Goal: Information Seeking & Learning: Learn about a topic

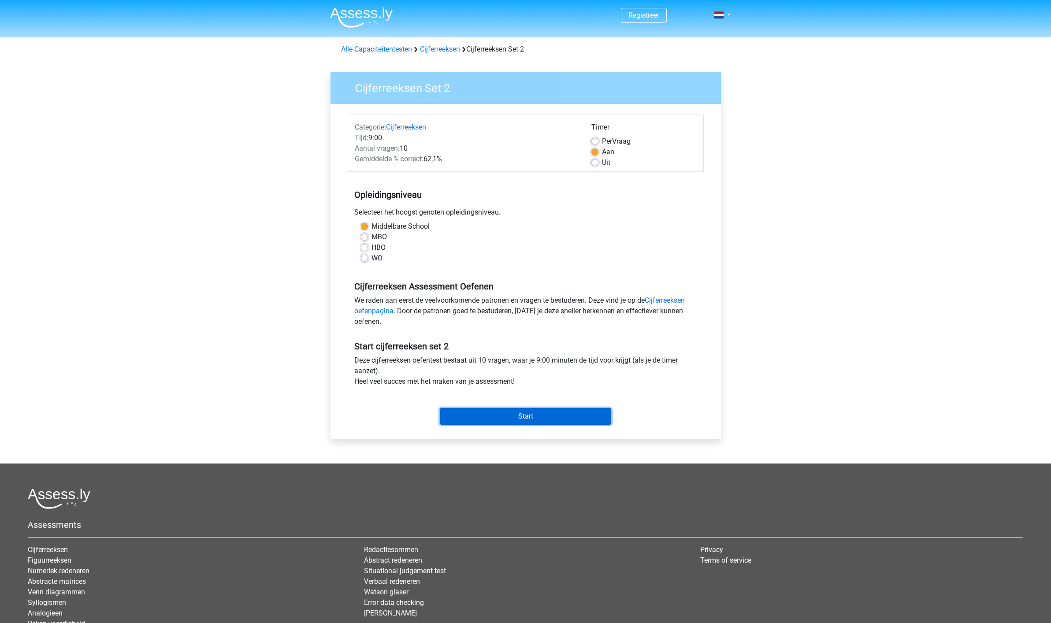
click at [521, 413] on input "Start" at bounding box center [525, 416] width 171 height 17
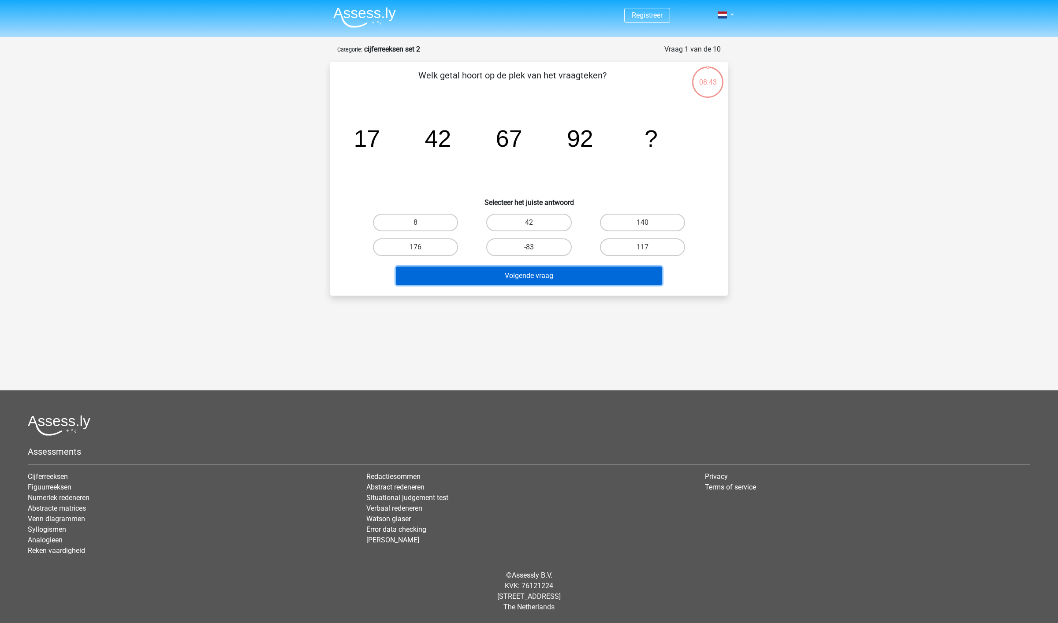
click at [530, 278] on button "Volgende vraag" at bounding box center [529, 276] width 267 height 19
click at [418, 217] on label "8" at bounding box center [415, 223] width 85 height 18
click at [418, 223] on input "8" at bounding box center [419, 226] width 6 height 6
radio input "true"
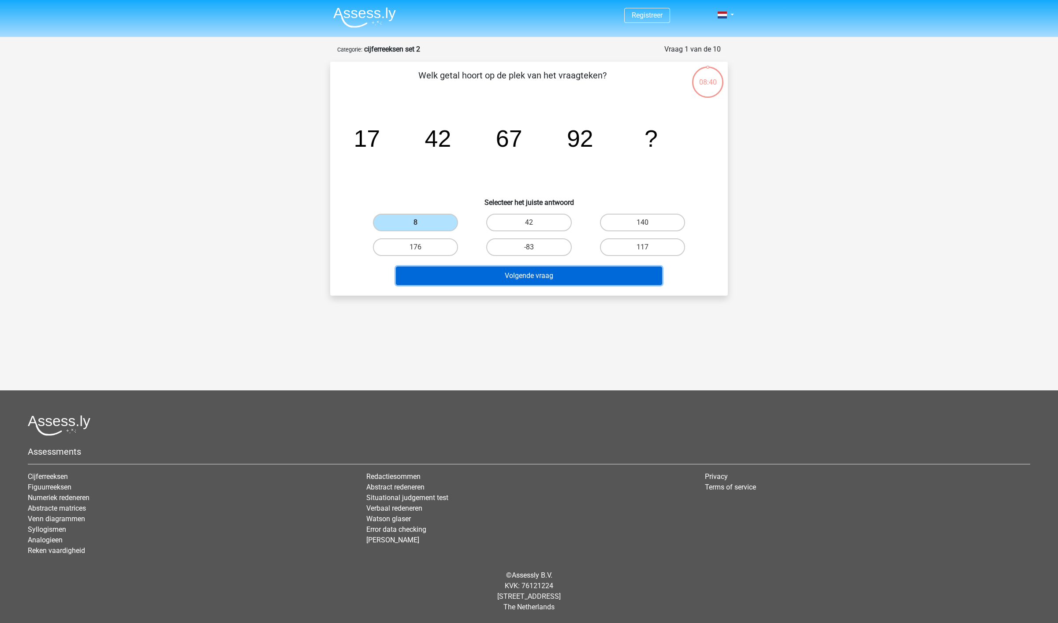
click at [534, 276] on button "Volgende vraag" at bounding box center [529, 276] width 267 height 19
click at [645, 244] on label "117" at bounding box center [642, 247] width 85 height 18
click at [645, 247] on input "117" at bounding box center [645, 250] width 6 height 6
radio input "true"
click at [529, 277] on button "Volgende vraag" at bounding box center [529, 276] width 267 height 19
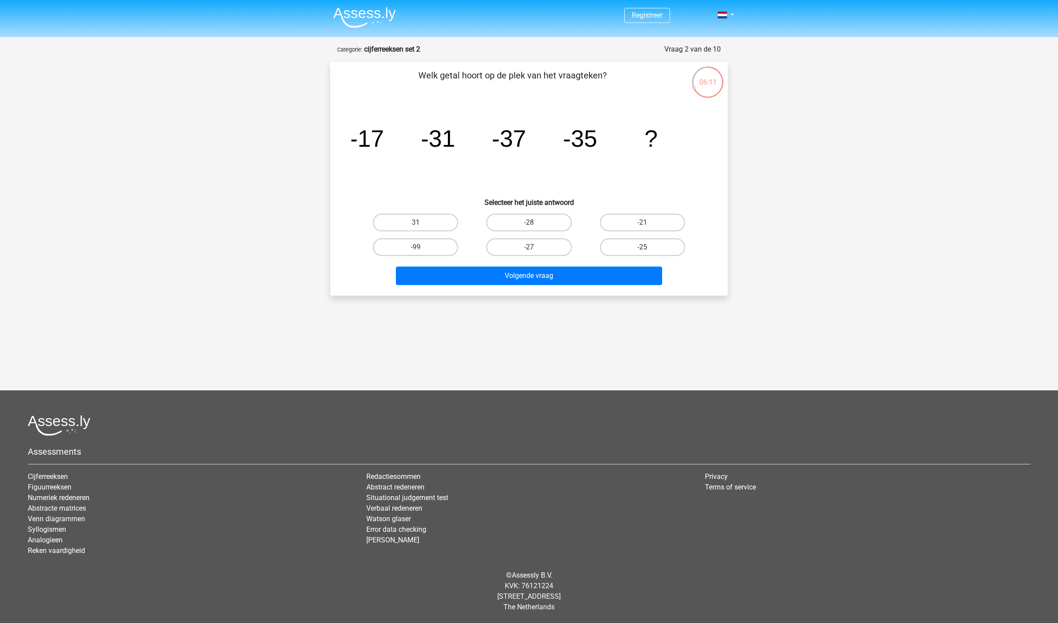
click at [532, 249] on input "-27" at bounding box center [532, 250] width 6 height 6
radio input "true"
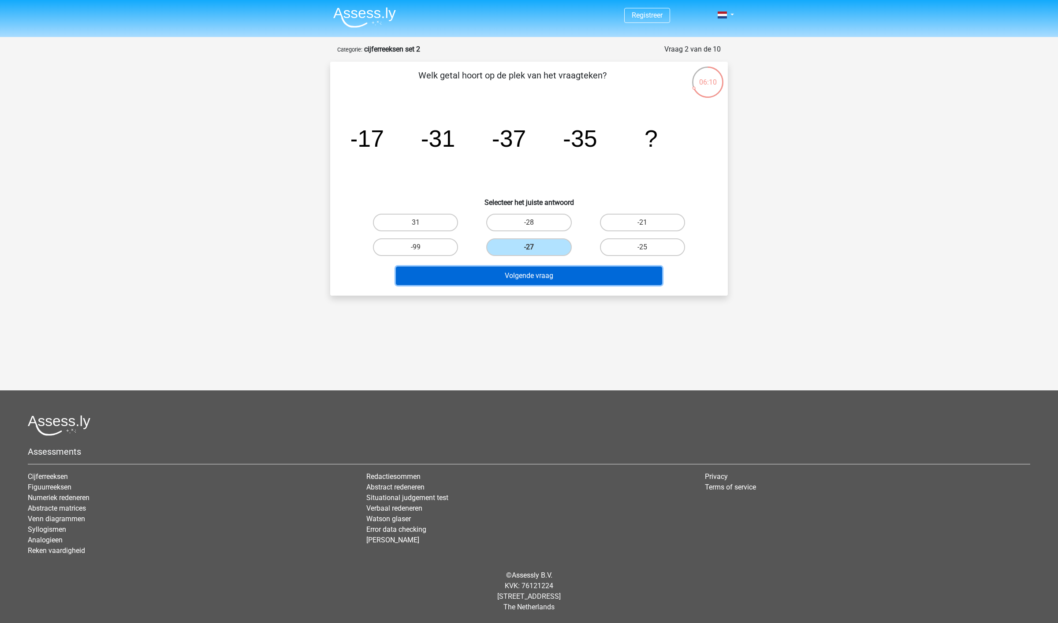
click at [551, 277] on button "Volgende vraag" at bounding box center [529, 276] width 267 height 19
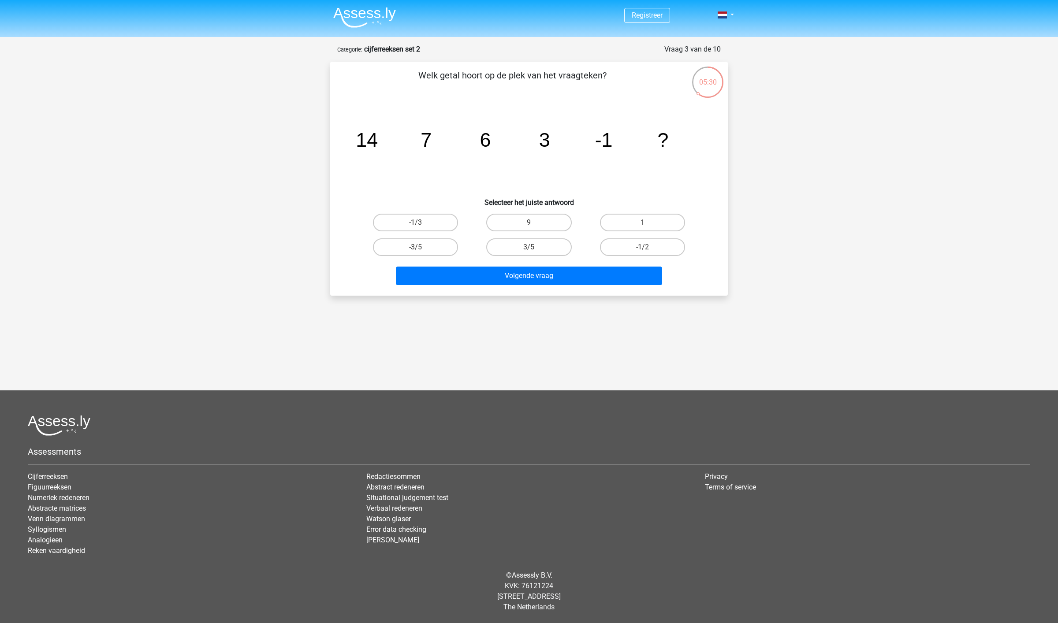
click at [640, 221] on label "1" at bounding box center [642, 223] width 85 height 18
click at [642, 223] on input "1" at bounding box center [645, 226] width 6 height 6
radio input "true"
click at [640, 221] on label "1" at bounding box center [642, 223] width 85 height 18
click at [642, 223] on input "1" at bounding box center [645, 226] width 6 height 6
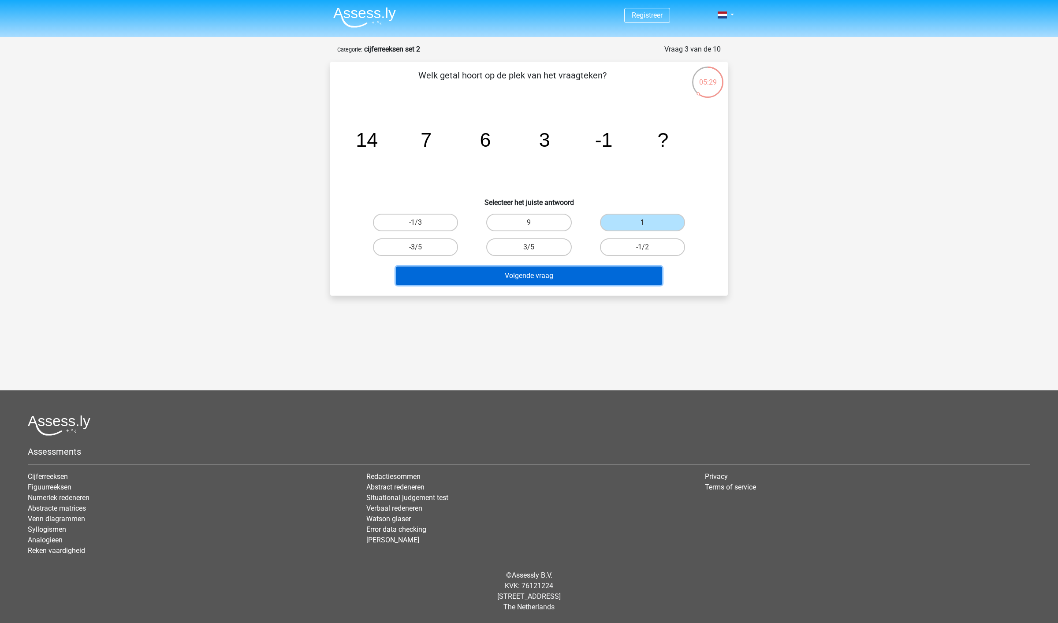
click at [539, 274] on button "Volgende vraag" at bounding box center [529, 276] width 267 height 19
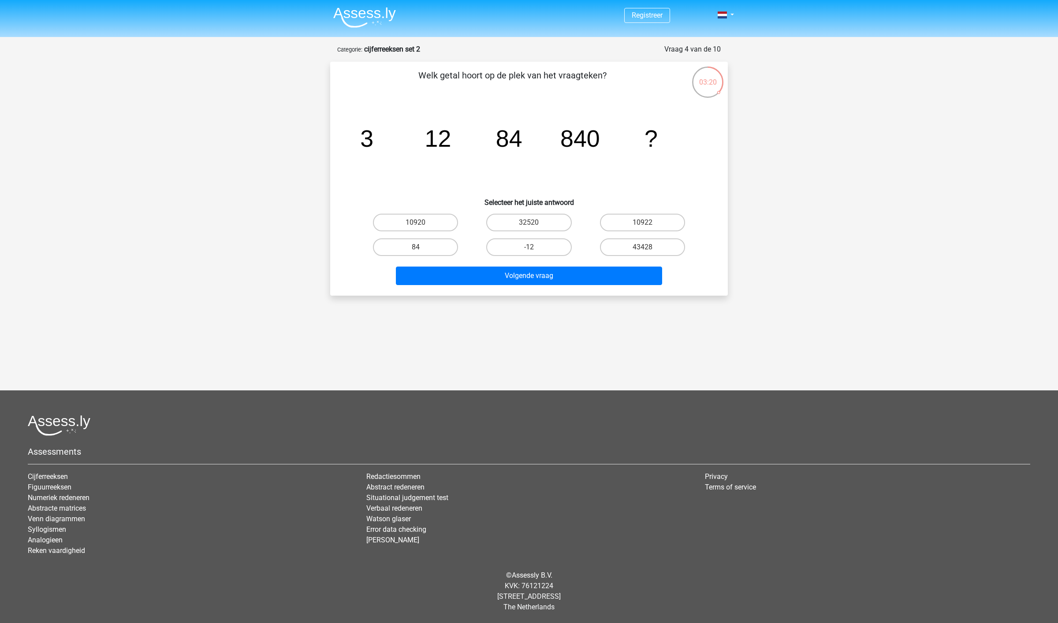
click at [645, 223] on input "10922" at bounding box center [645, 226] width 6 height 6
radio input "true"
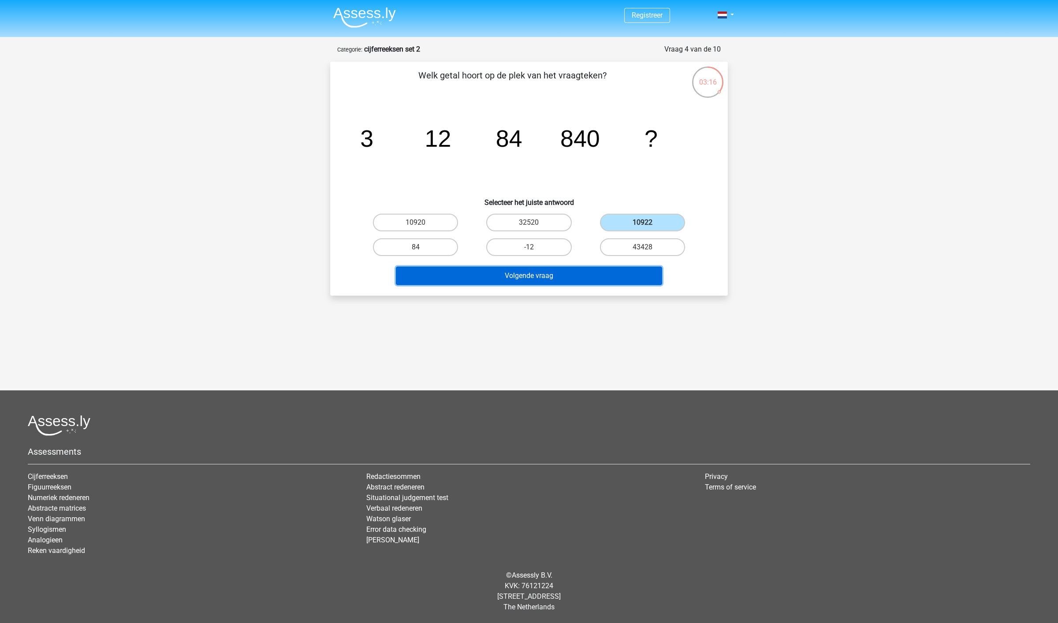
click at [519, 275] on button "Volgende vraag" at bounding box center [529, 276] width 267 height 19
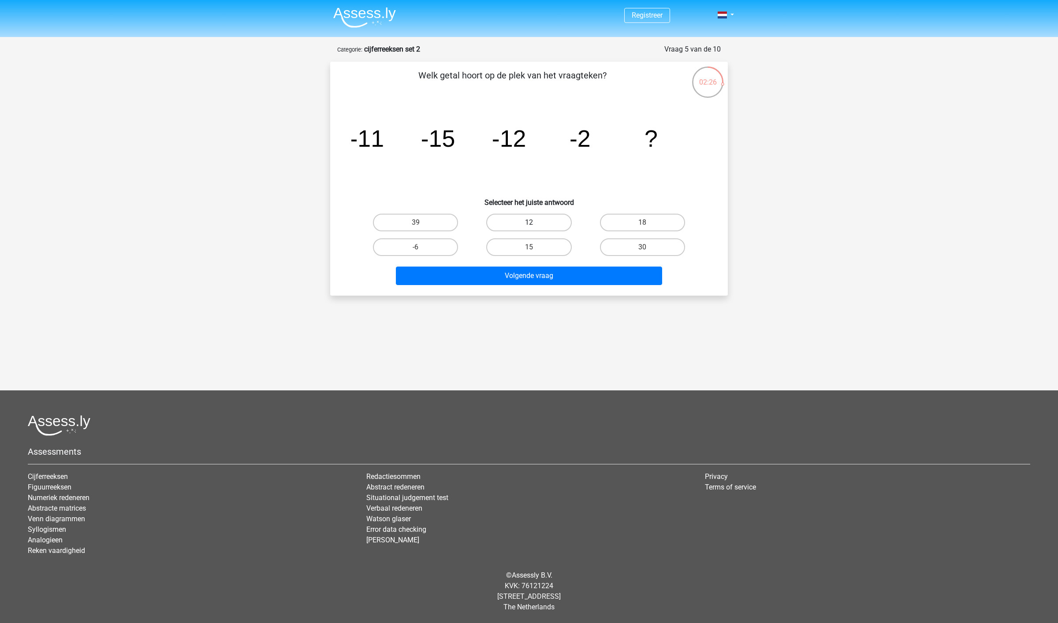
click at [518, 220] on label "12" at bounding box center [528, 223] width 85 height 18
click at [529, 223] on input "12" at bounding box center [532, 226] width 6 height 6
radio input "true"
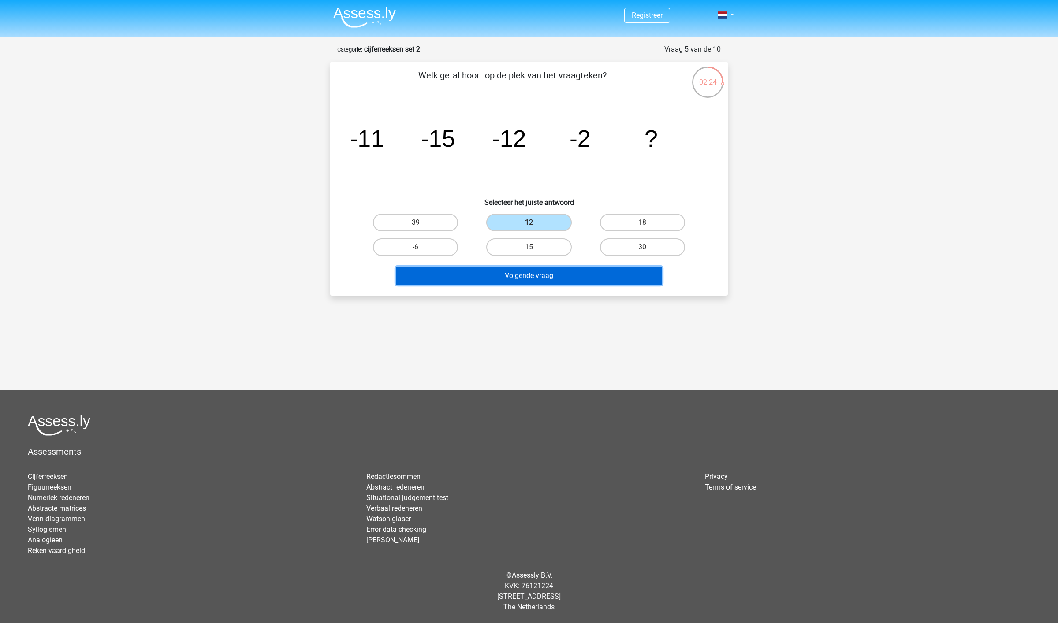
click at [545, 279] on button "Volgende vraag" at bounding box center [529, 276] width 267 height 19
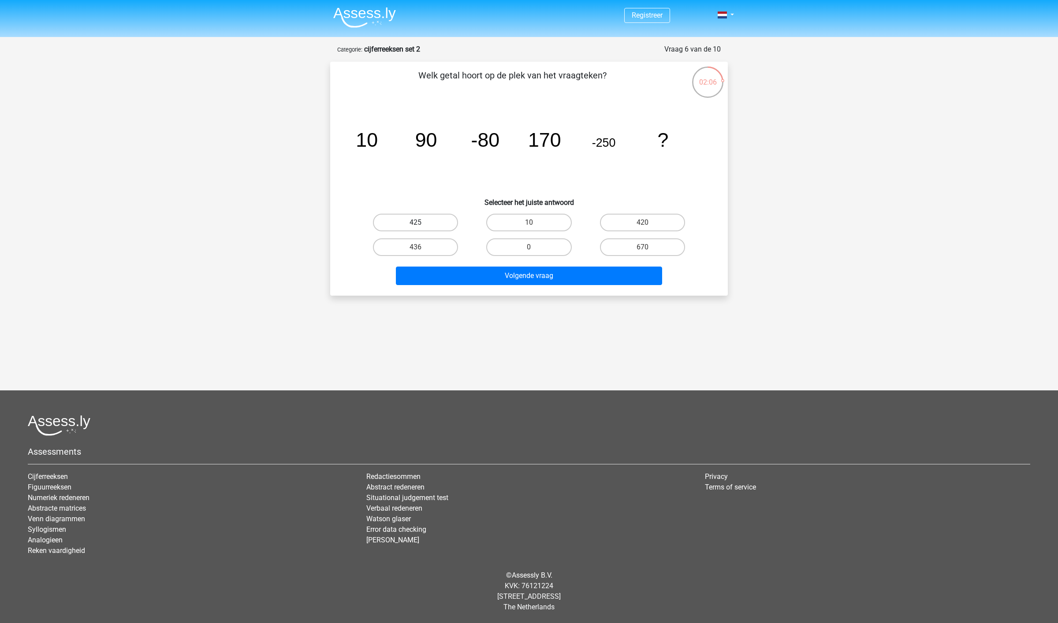
click at [410, 220] on label "425" at bounding box center [415, 223] width 85 height 18
click at [416, 223] on input "425" at bounding box center [419, 226] width 6 height 6
radio input "true"
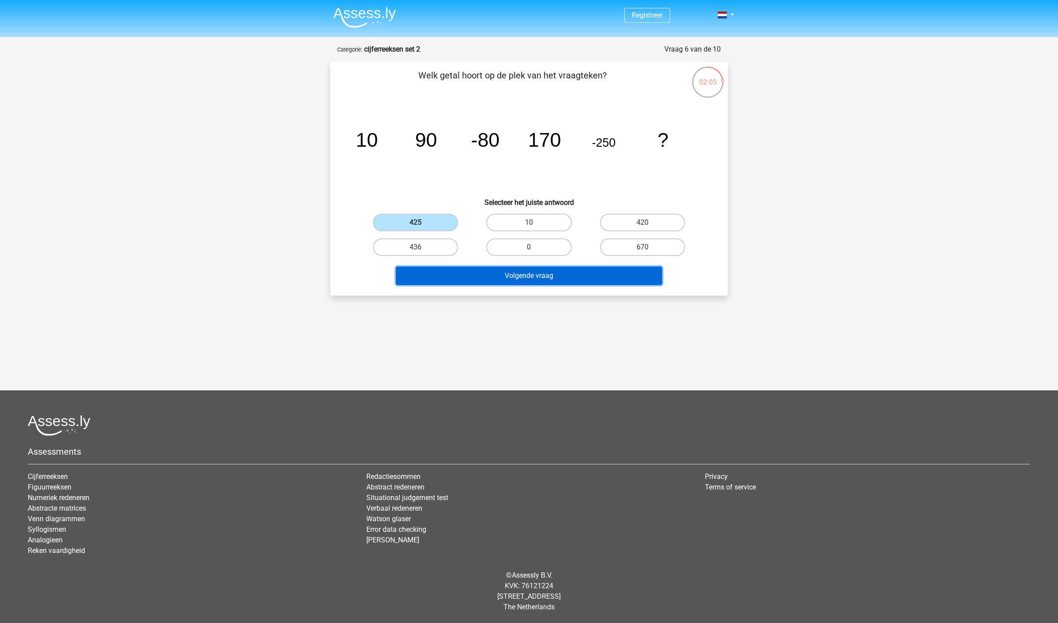
click at [520, 275] on button "Volgende vraag" at bounding box center [529, 276] width 267 height 19
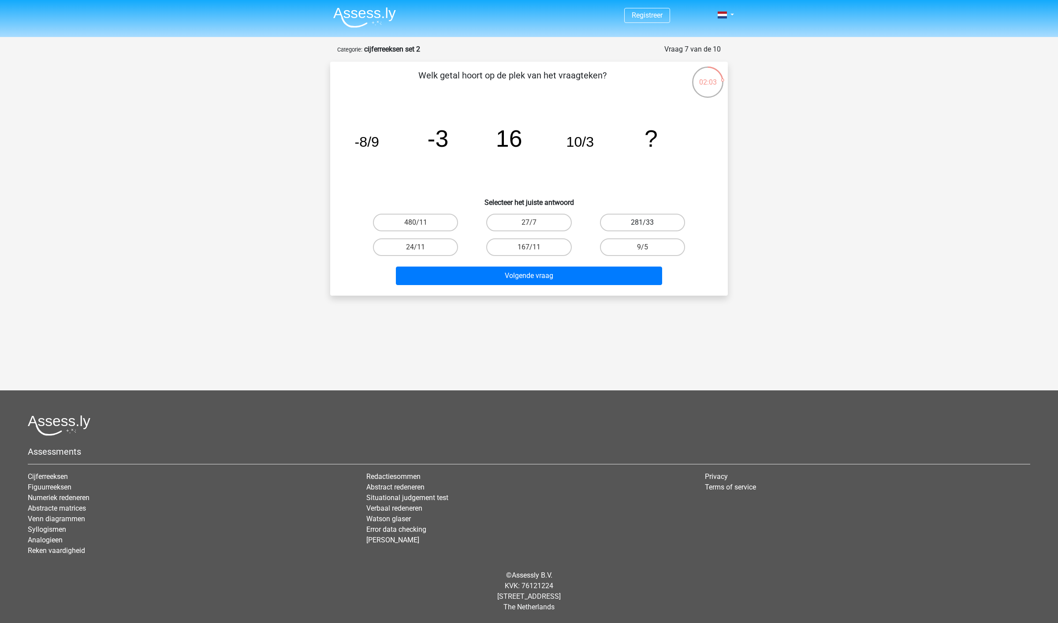
click at [637, 221] on label "281/33" at bounding box center [642, 223] width 85 height 18
click at [642, 223] on input "281/33" at bounding box center [645, 226] width 6 height 6
radio input "true"
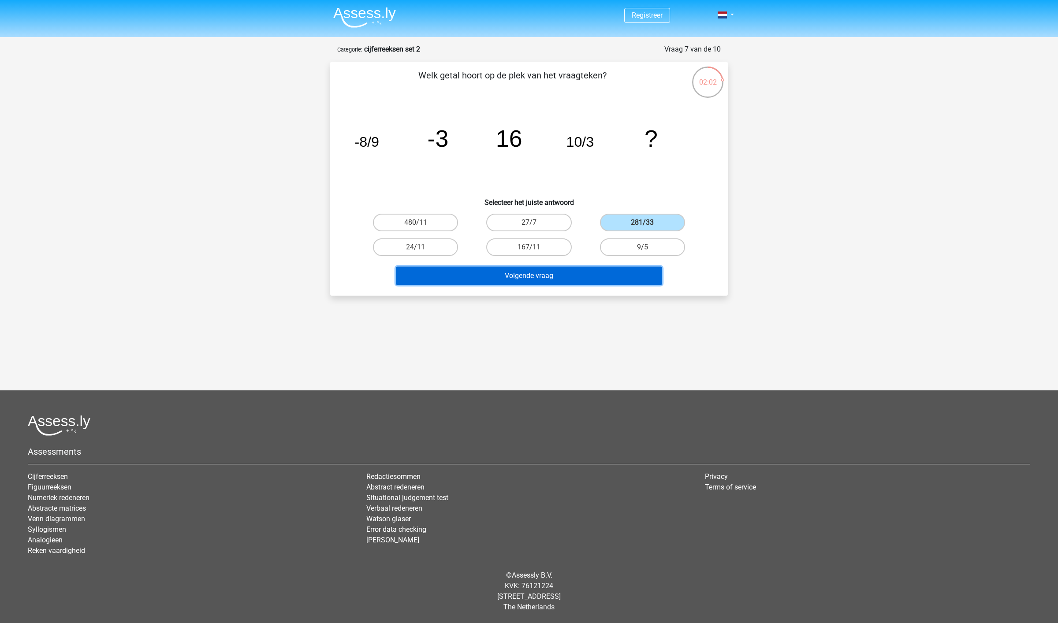
click at [539, 272] on button "Volgende vraag" at bounding box center [529, 276] width 267 height 19
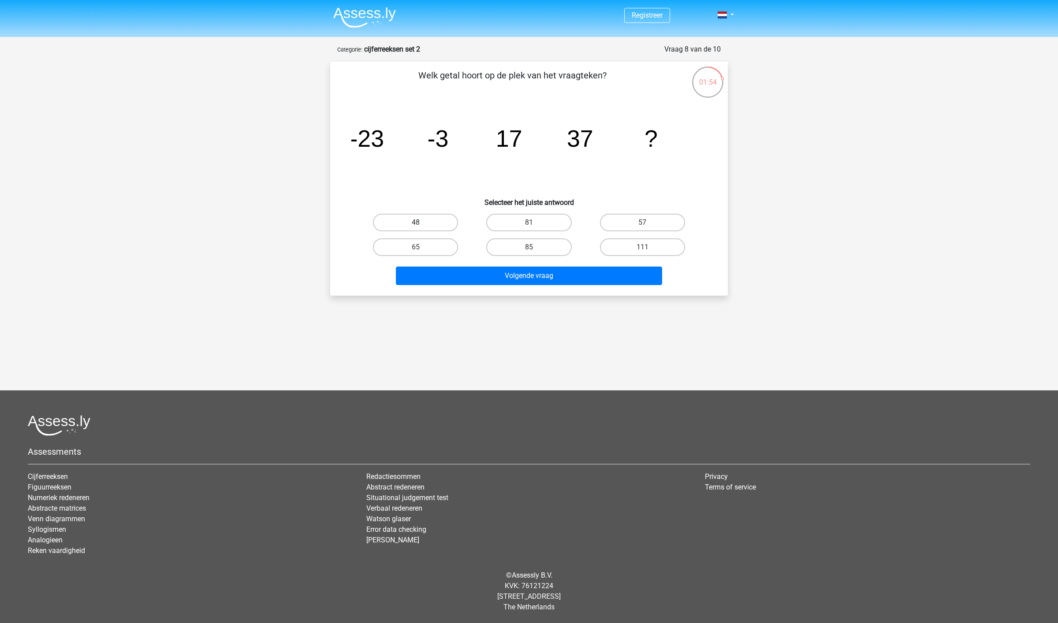
click at [420, 218] on label "48" at bounding box center [415, 223] width 85 height 18
click at [420, 223] on input "48" at bounding box center [419, 226] width 6 height 6
radio input "true"
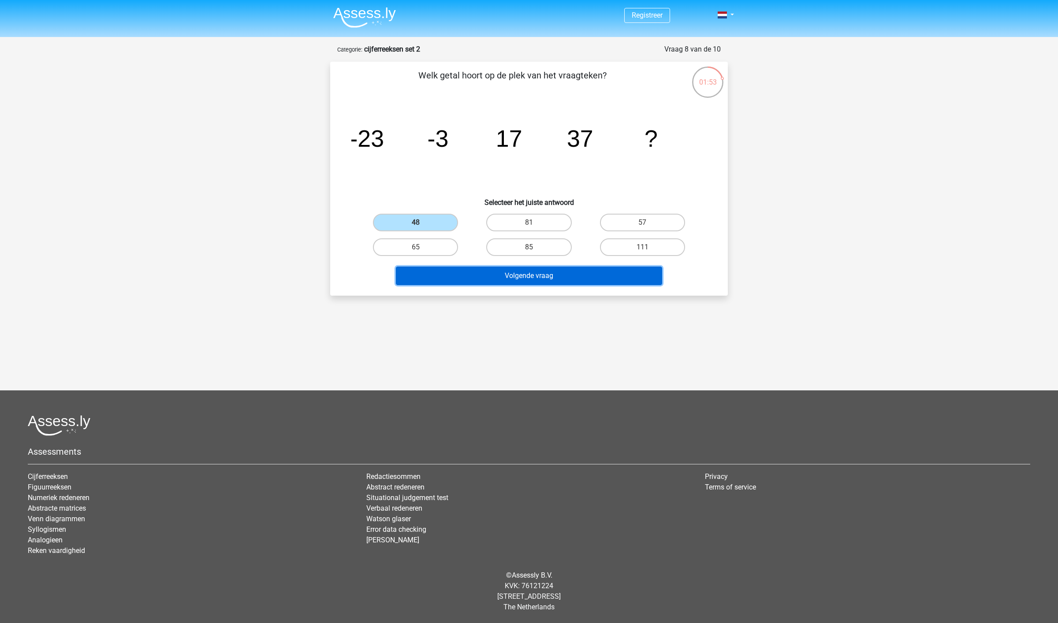
click at [548, 276] on button "Volgende vraag" at bounding box center [529, 276] width 267 height 19
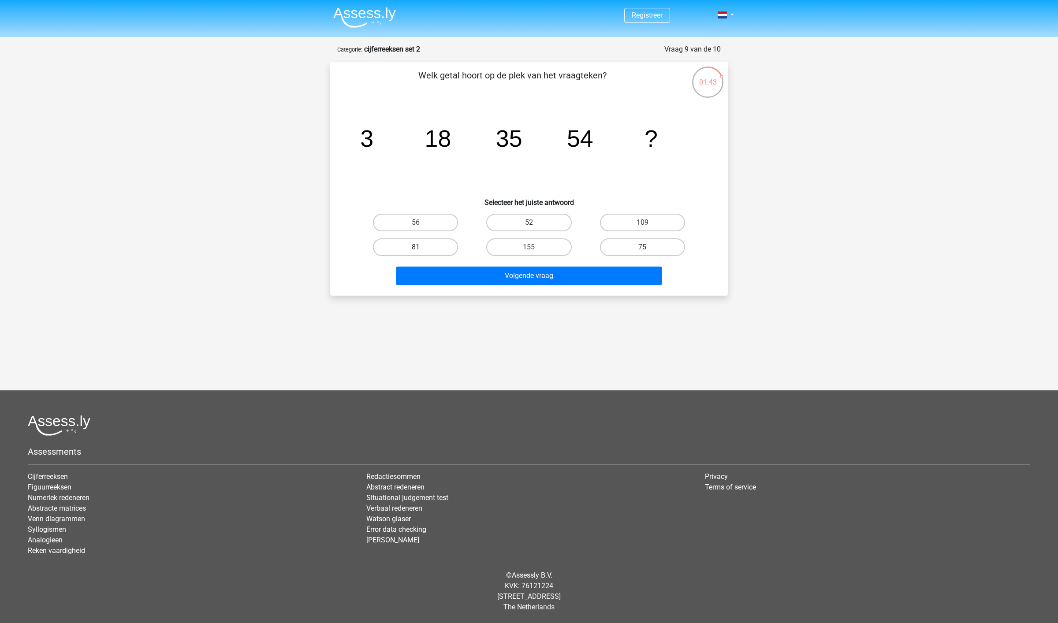
drag, startPoint x: 411, startPoint y: 248, endPoint x: 415, endPoint y: 251, distance: 5.0
click at [412, 247] on label "81" at bounding box center [415, 247] width 85 height 18
click at [416, 247] on input "81" at bounding box center [419, 250] width 6 height 6
radio input "true"
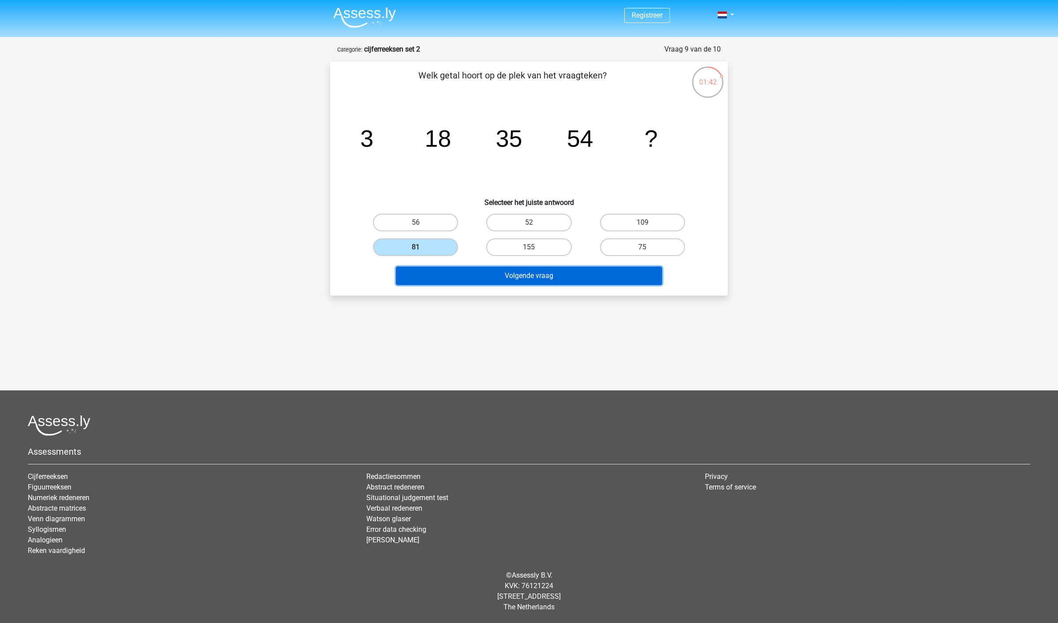
click at [520, 279] on button "Volgende vraag" at bounding box center [529, 276] width 267 height 19
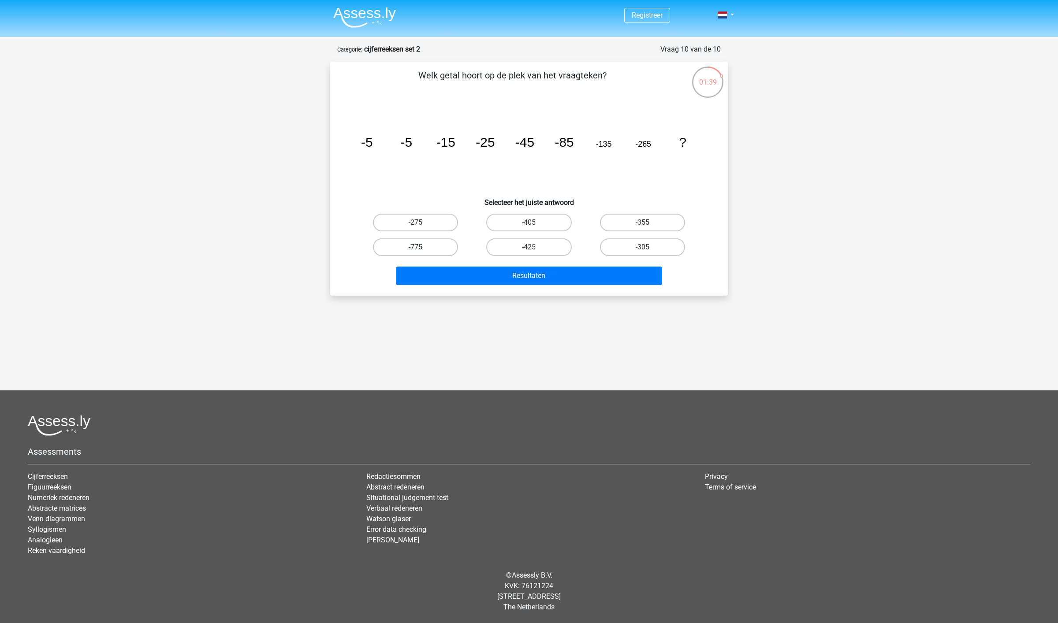
click at [416, 246] on label "-775" at bounding box center [415, 247] width 85 height 18
click at [416, 247] on input "-775" at bounding box center [419, 250] width 6 height 6
radio input "true"
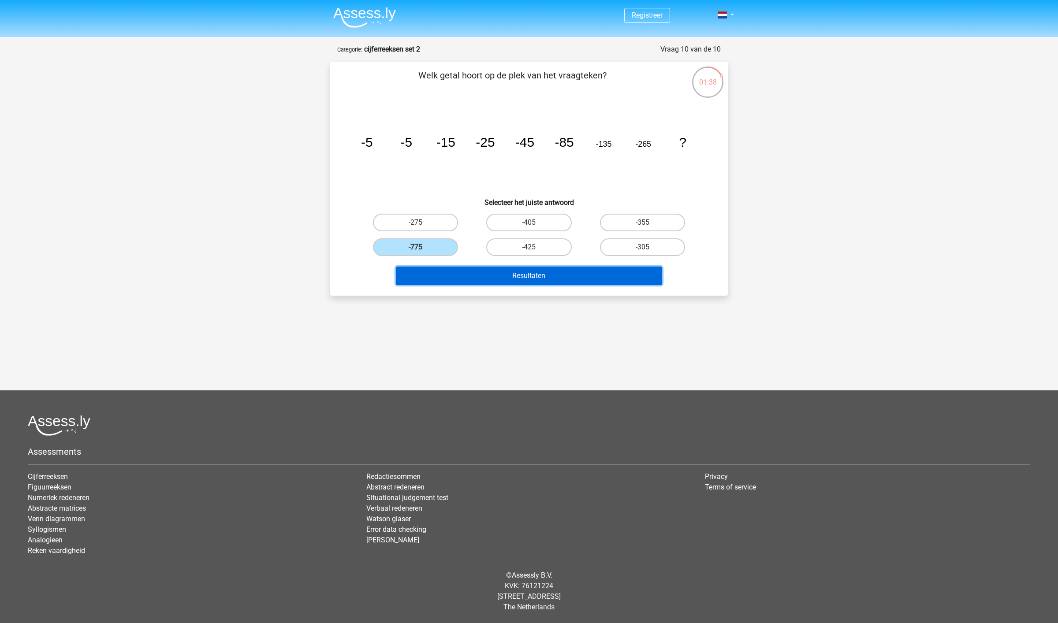
click at [529, 276] on button "Resultaten" at bounding box center [529, 276] width 267 height 19
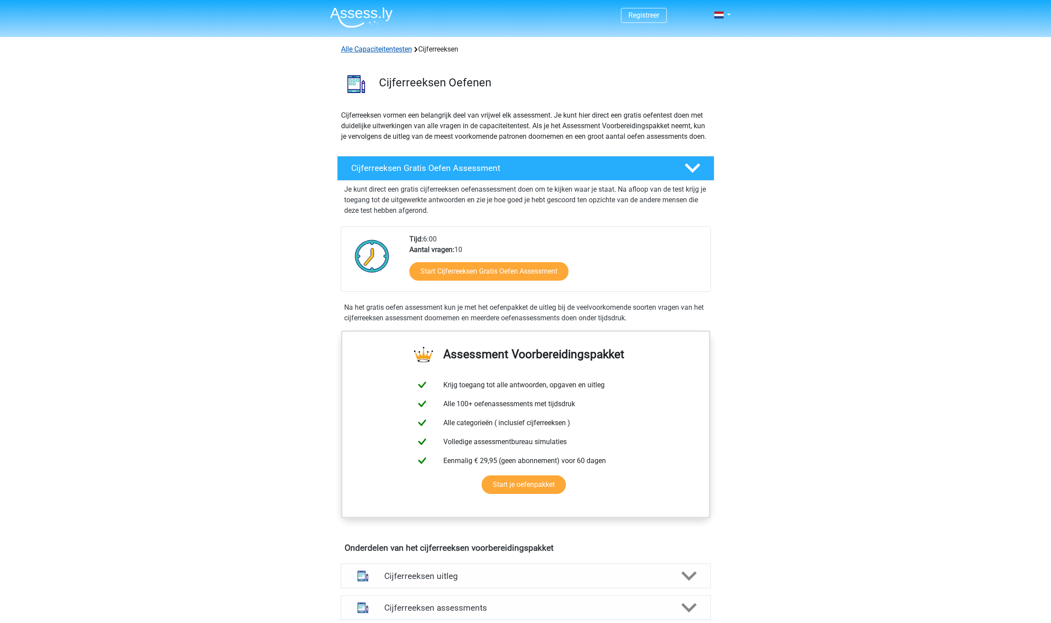
click at [392, 49] on link "Alle Capaciteitentesten" at bounding box center [376, 49] width 71 height 8
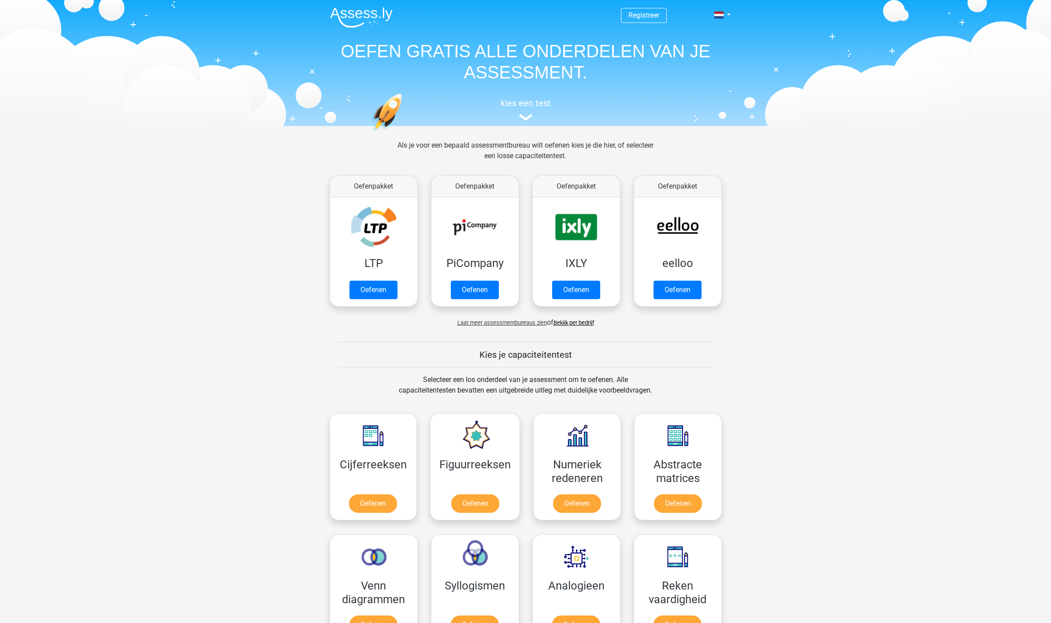
scroll to position [375, 0]
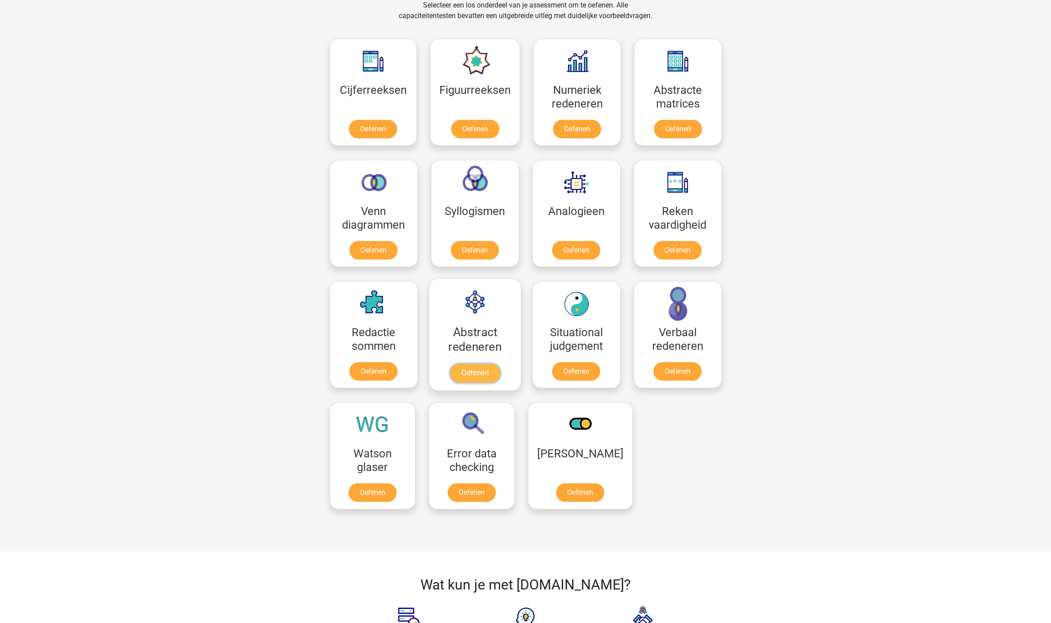
click at [475, 374] on link "Oefenen" at bounding box center [475, 373] width 50 height 19
click at [680, 373] on link "Oefenen" at bounding box center [677, 373] width 50 height 19
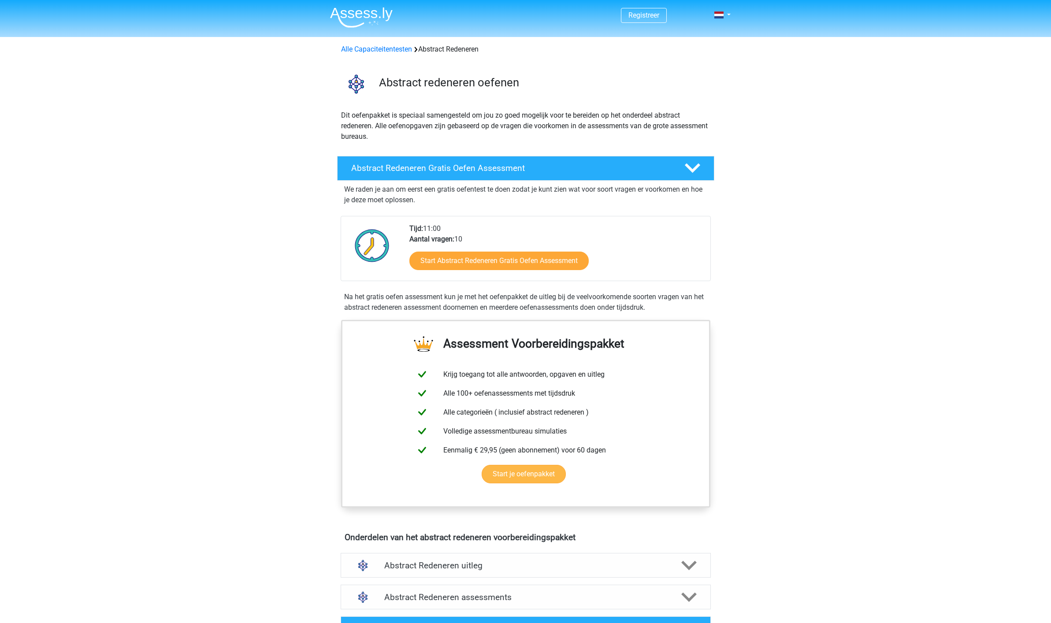
scroll to position [164, 0]
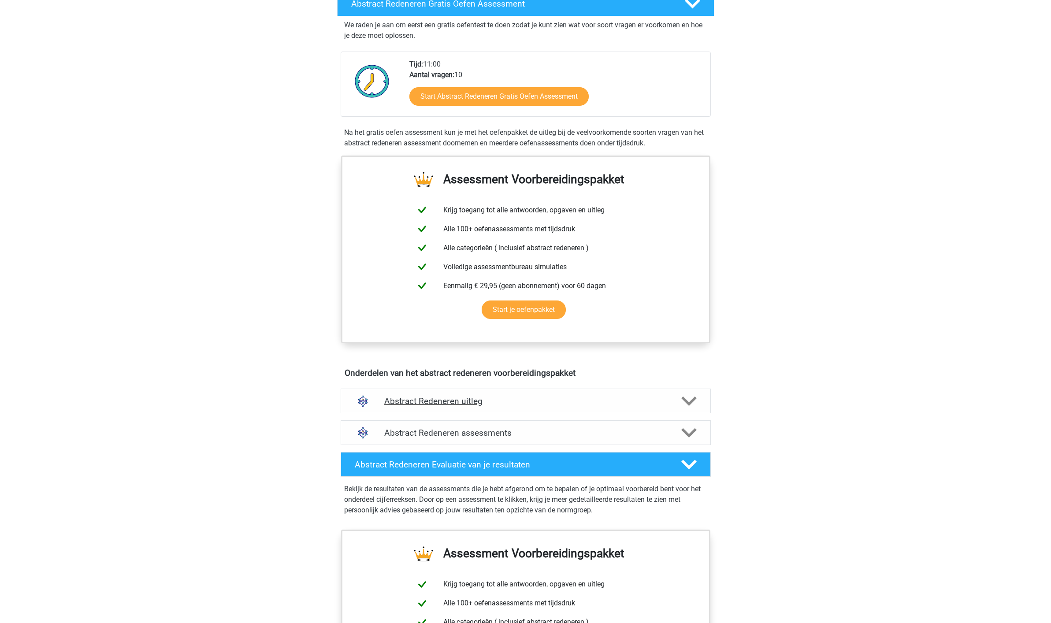
click at [473, 400] on h4 "Abstract Redeneren uitleg" at bounding box center [525, 401] width 283 height 10
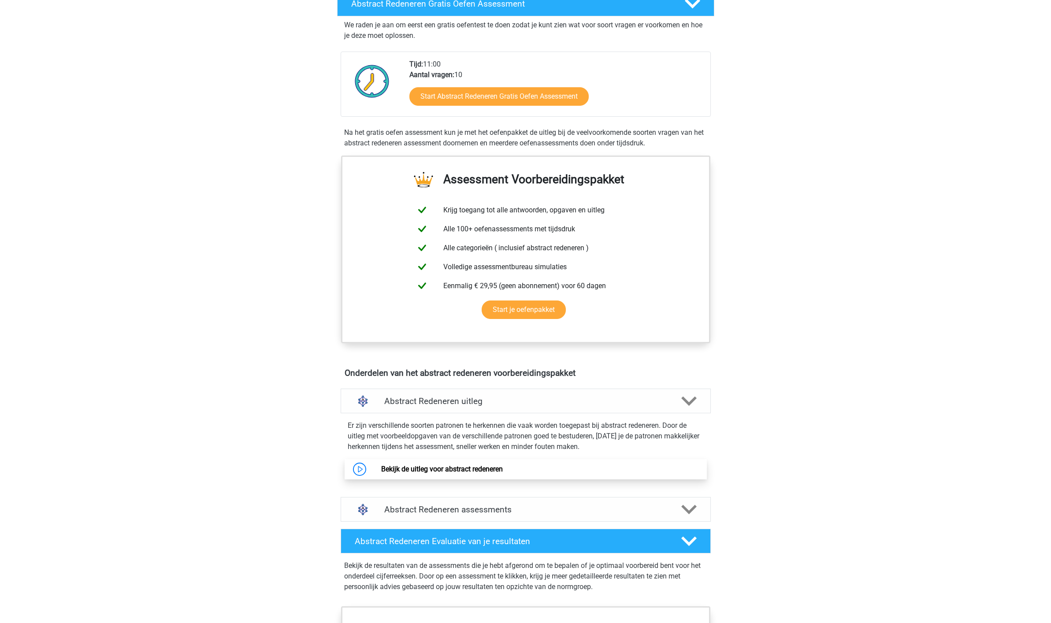
click at [441, 472] on link "Bekijk de uitleg voor abstract redeneren" at bounding box center [442, 469] width 122 height 8
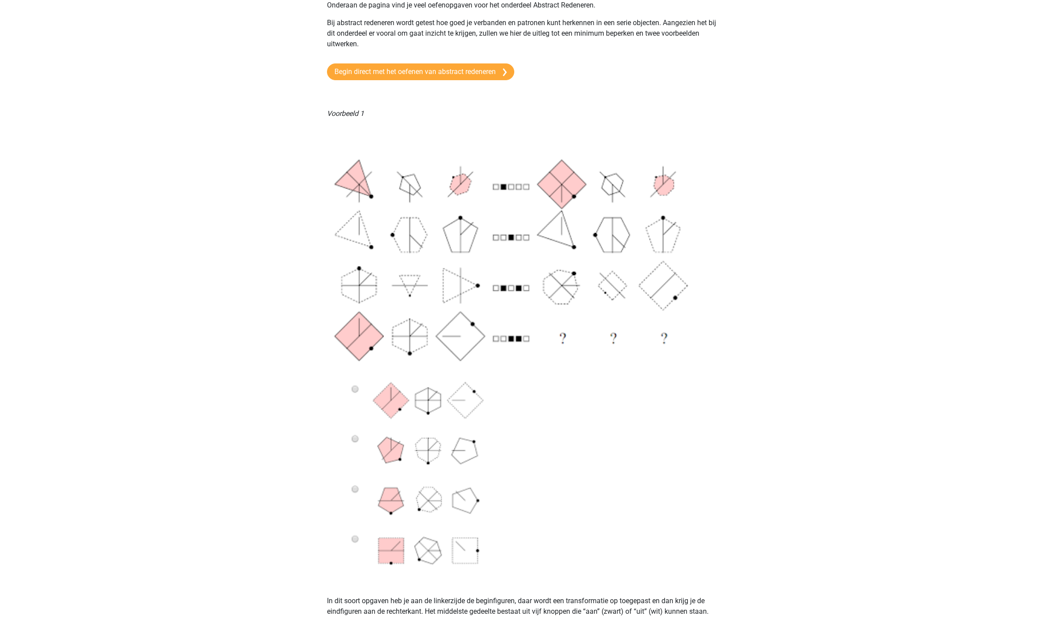
scroll to position [101, 0]
click at [355, 388] on img at bounding box center [526, 351] width 398 height 452
click at [354, 388] on img at bounding box center [526, 351] width 398 height 452
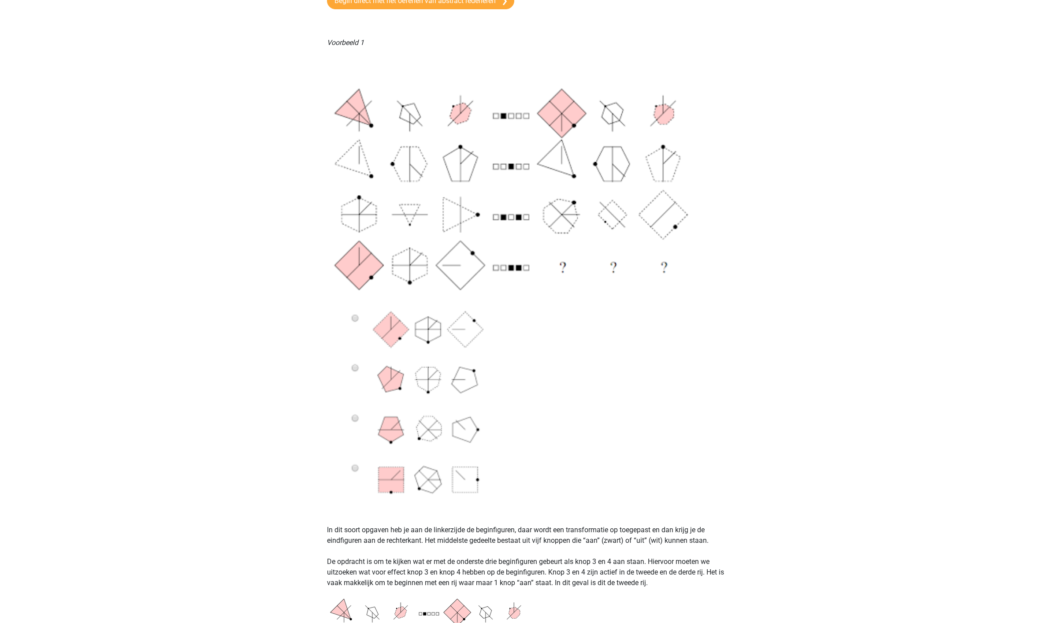
scroll to position [0, 0]
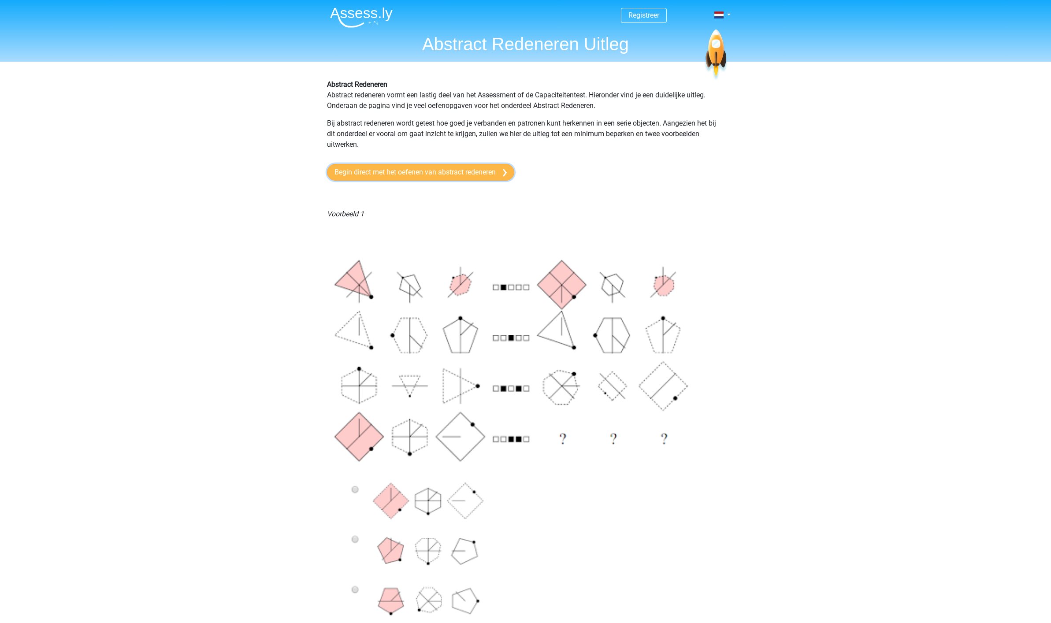
click at [392, 173] on link "Begin direct met het oefenen van abstract redeneren" at bounding box center [420, 172] width 187 height 17
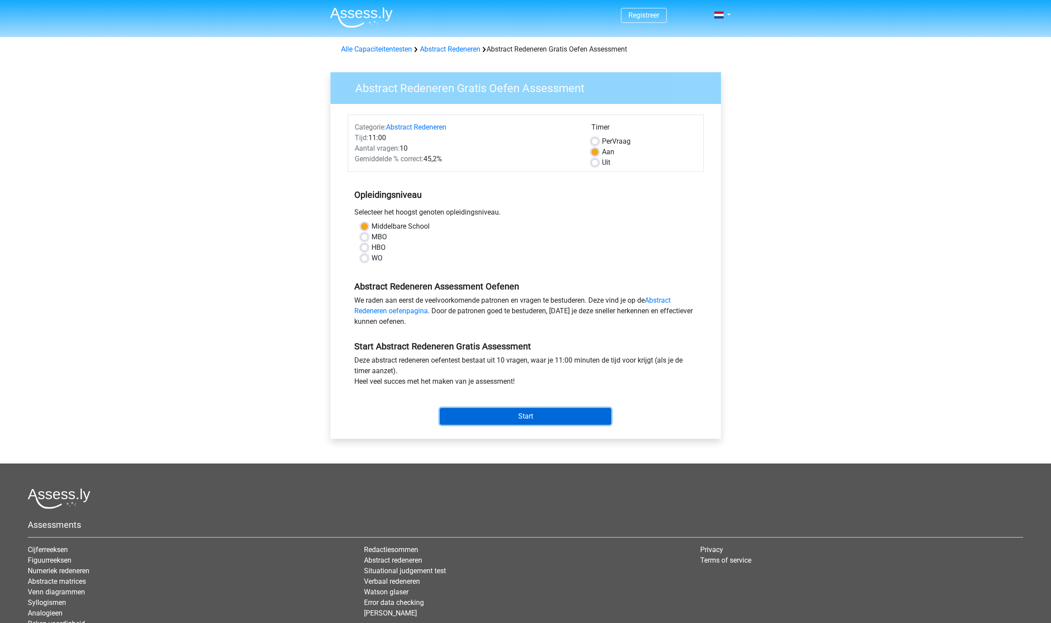
click at [533, 416] on input "Start" at bounding box center [525, 416] width 171 height 17
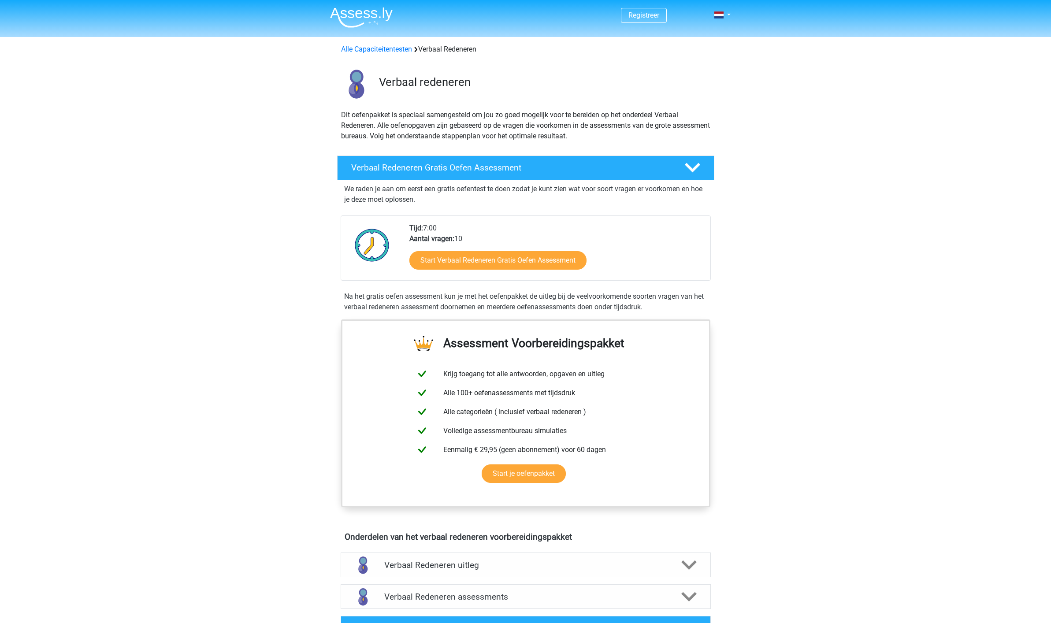
scroll to position [16, 0]
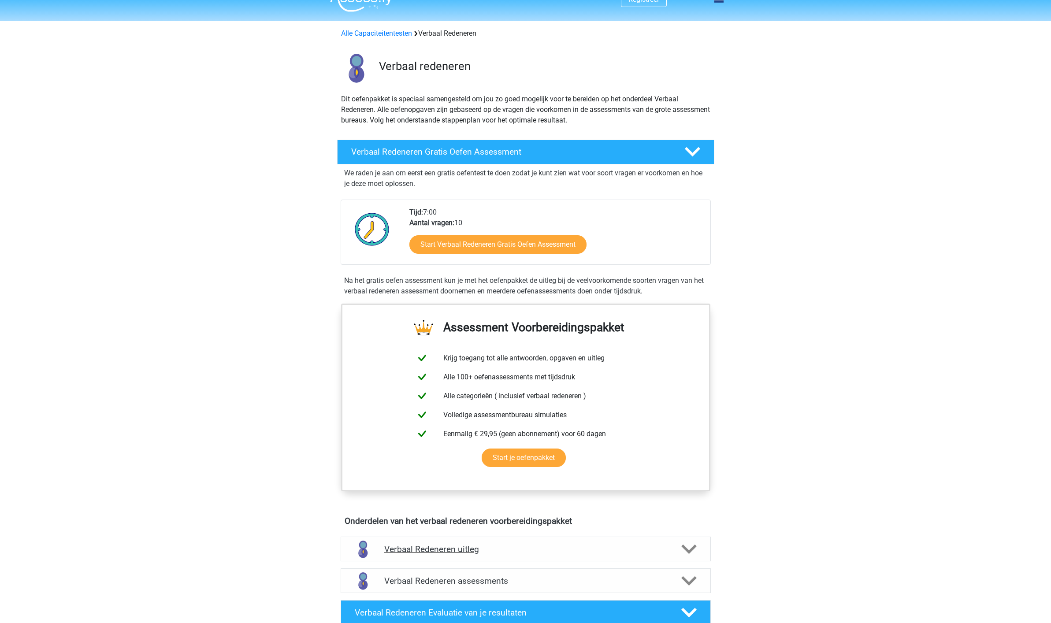
click at [466, 550] on h4 "Verbaal Redeneren uitleg" at bounding box center [525, 549] width 283 height 10
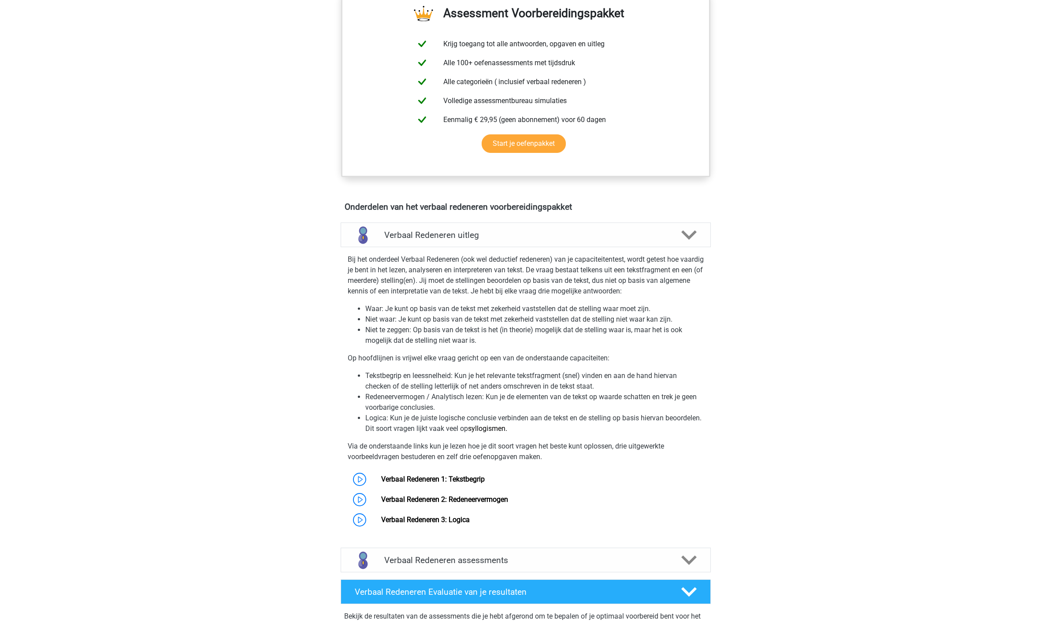
scroll to position [402, 0]
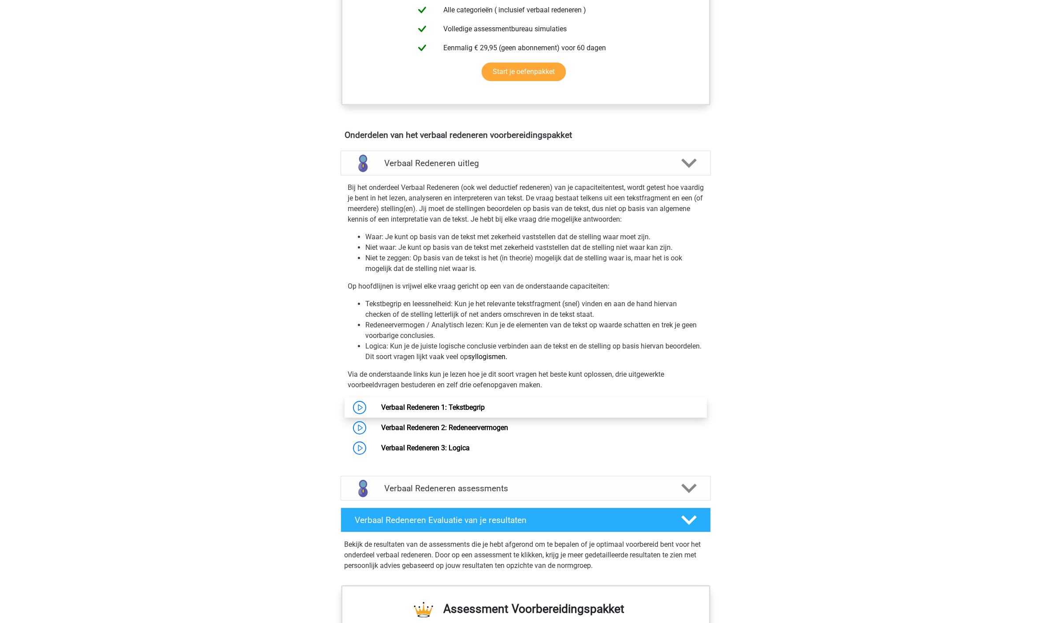
click at [470, 406] on link "Verbaal Redeneren 1: Tekstbegrip" at bounding box center [433, 407] width 104 height 8
click at [429, 427] on link "Verbaal Redeneren 2: Redeneervermogen" at bounding box center [444, 428] width 127 height 8
click at [416, 449] on link "Verbaal Redeneren 3: Logica" at bounding box center [425, 448] width 89 height 8
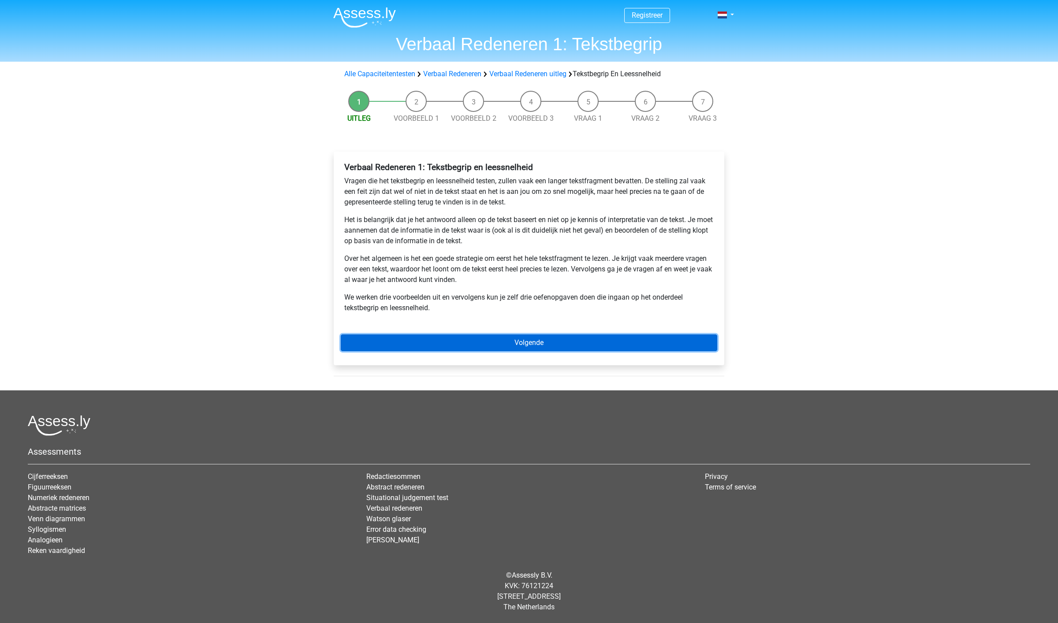
click at [535, 344] on link "Volgende" at bounding box center [529, 343] width 376 height 17
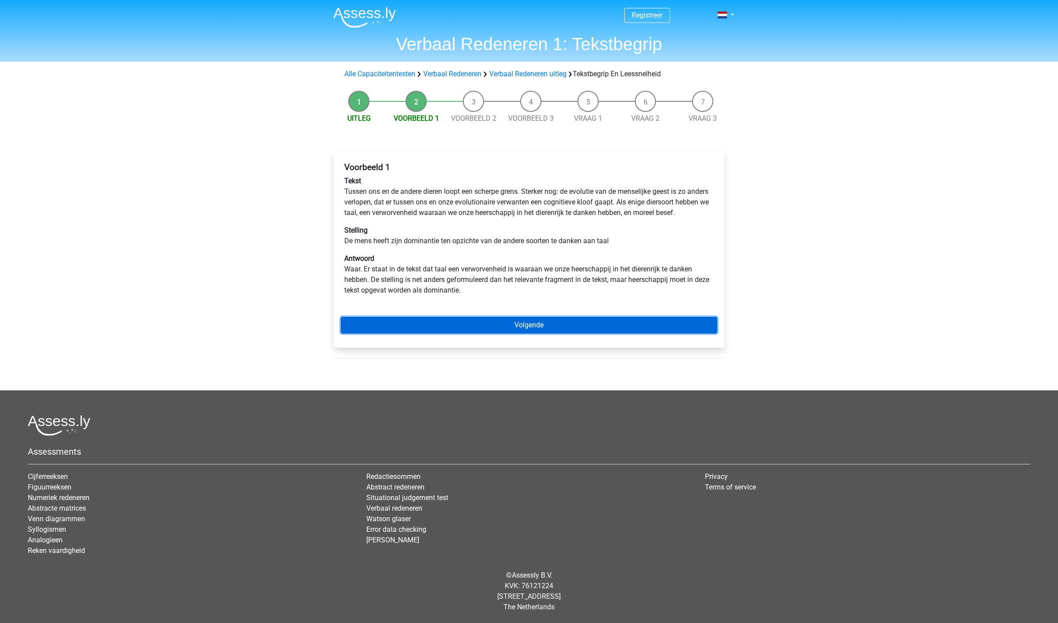
click at [529, 334] on link "Volgende" at bounding box center [529, 325] width 376 height 17
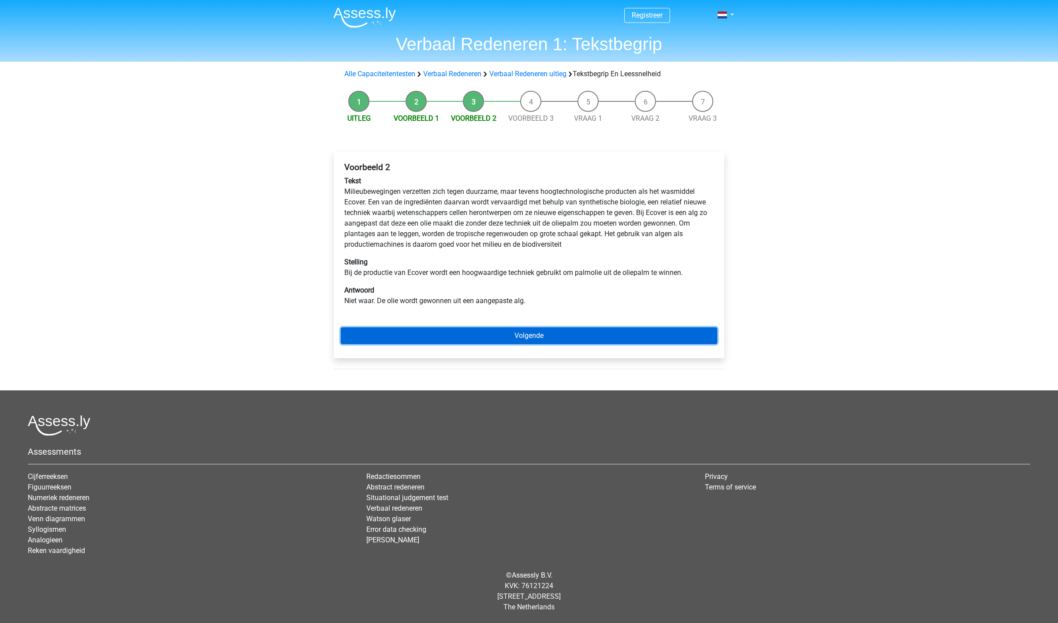
click at [529, 334] on link "Volgende" at bounding box center [529, 336] width 376 height 17
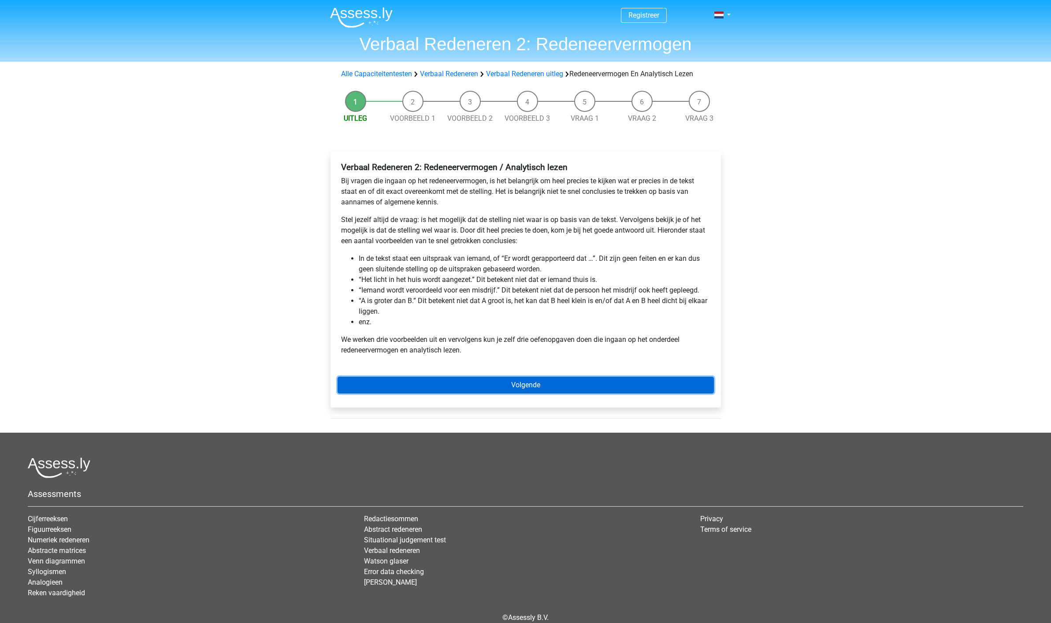
click at [518, 384] on link "Volgende" at bounding box center [526, 385] width 376 height 17
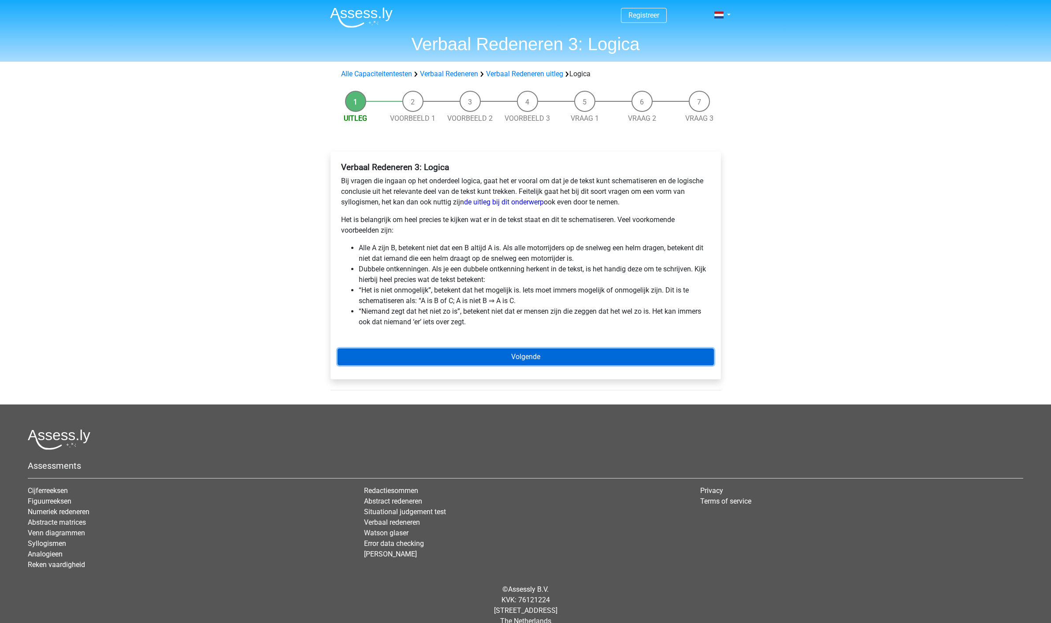
click at [512, 356] on link "Volgende" at bounding box center [526, 357] width 376 height 17
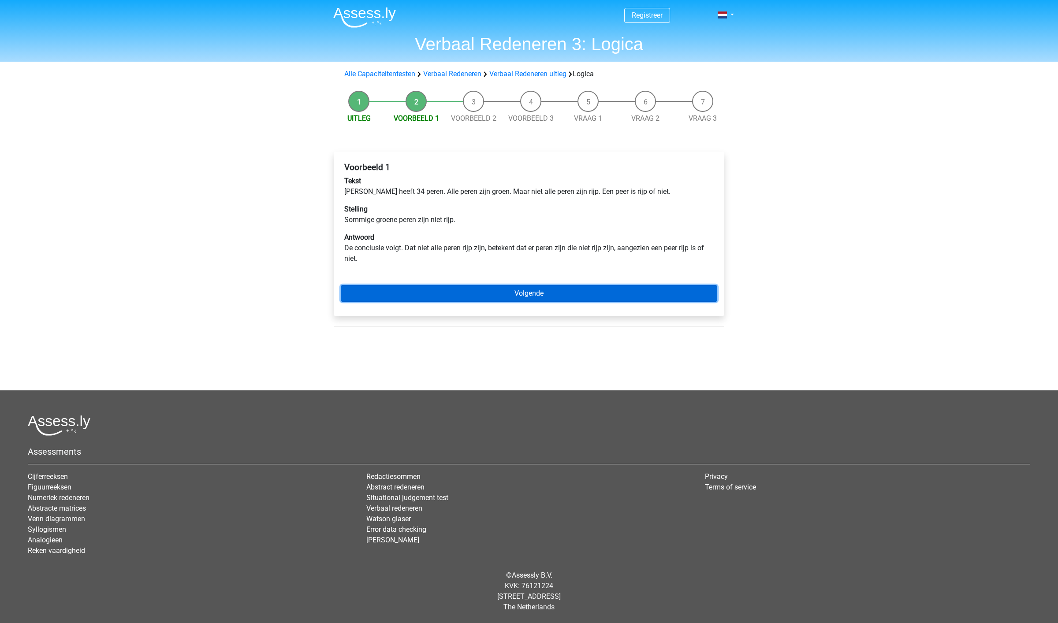
click at [522, 294] on link "Volgende" at bounding box center [529, 293] width 376 height 17
click at [536, 294] on link "Volgende" at bounding box center [529, 293] width 376 height 17
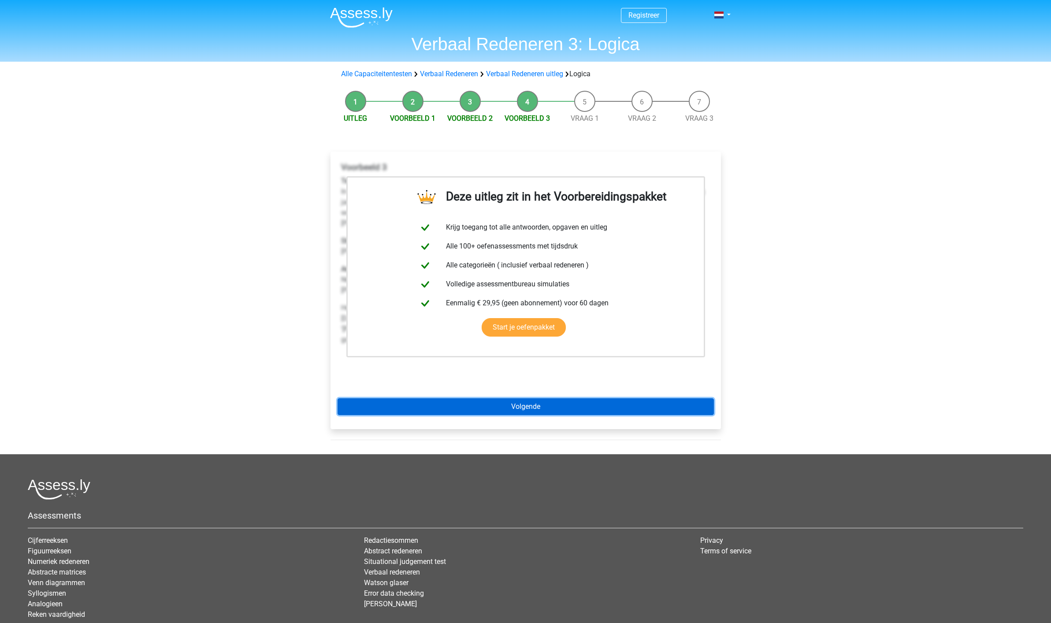
click at [528, 409] on link "Volgende" at bounding box center [526, 407] width 376 height 17
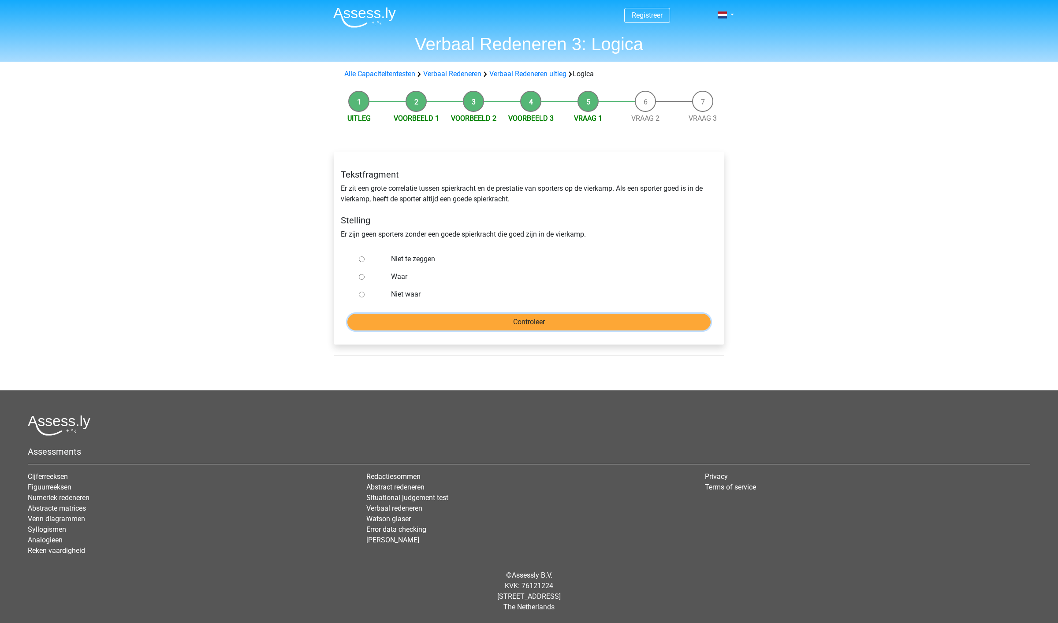
click at [517, 322] on input "Controleer" at bounding box center [528, 322] width 363 height 17
click at [518, 325] on input "Controleer" at bounding box center [528, 322] width 363 height 17
click at [401, 277] on label "Waar" at bounding box center [543, 277] width 305 height 11
click at [365, 277] on input "Waar" at bounding box center [362, 277] width 6 height 6
radio input "true"
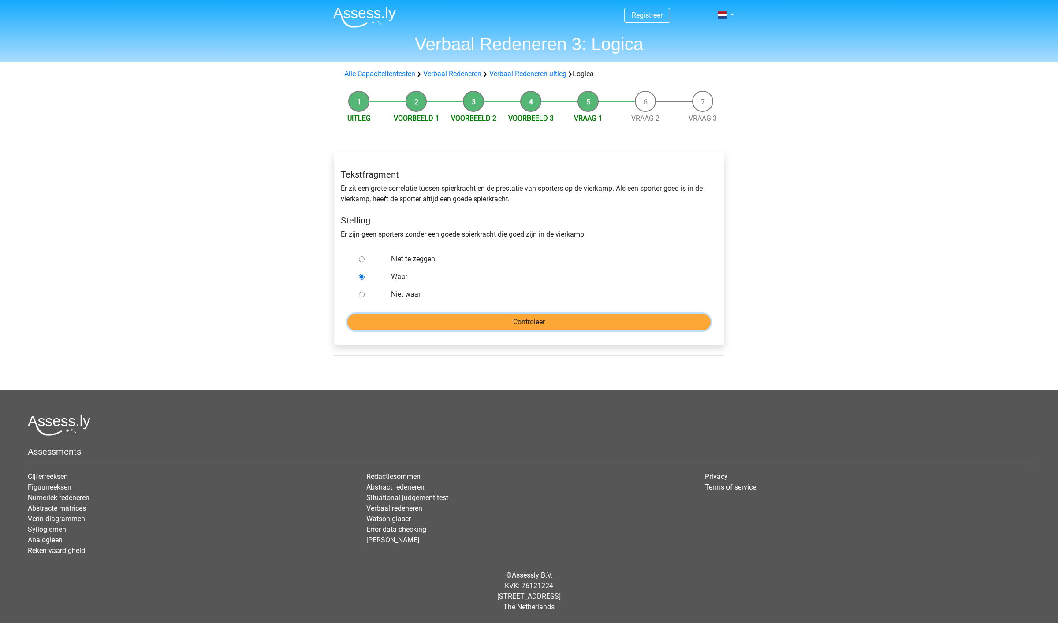
click at [513, 324] on input "Controleer" at bounding box center [528, 322] width 363 height 17
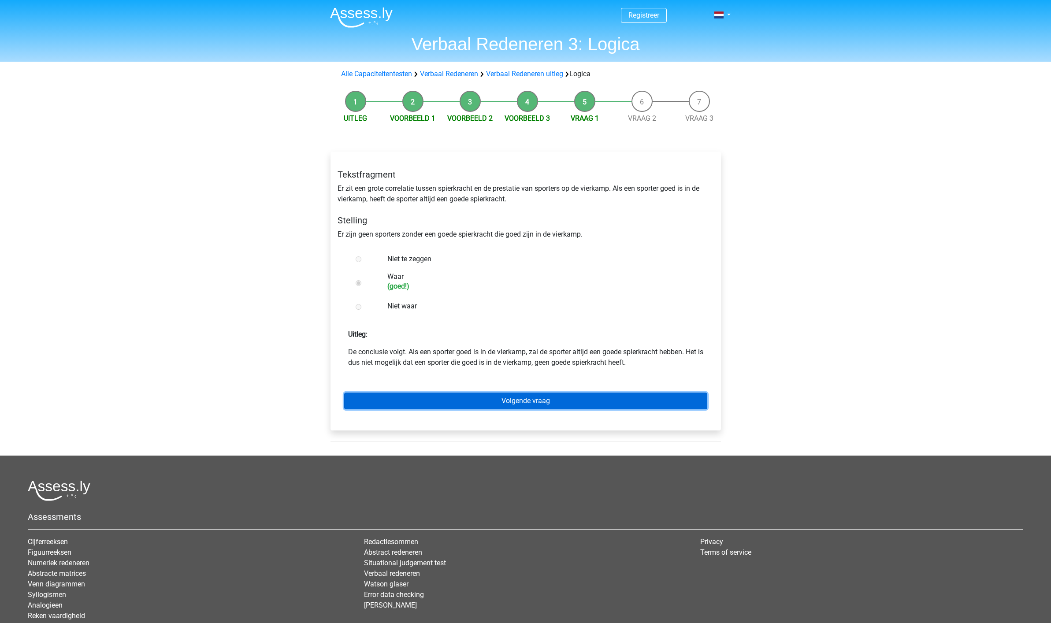
click at [538, 401] on link "Volgende vraag" at bounding box center [525, 401] width 363 height 17
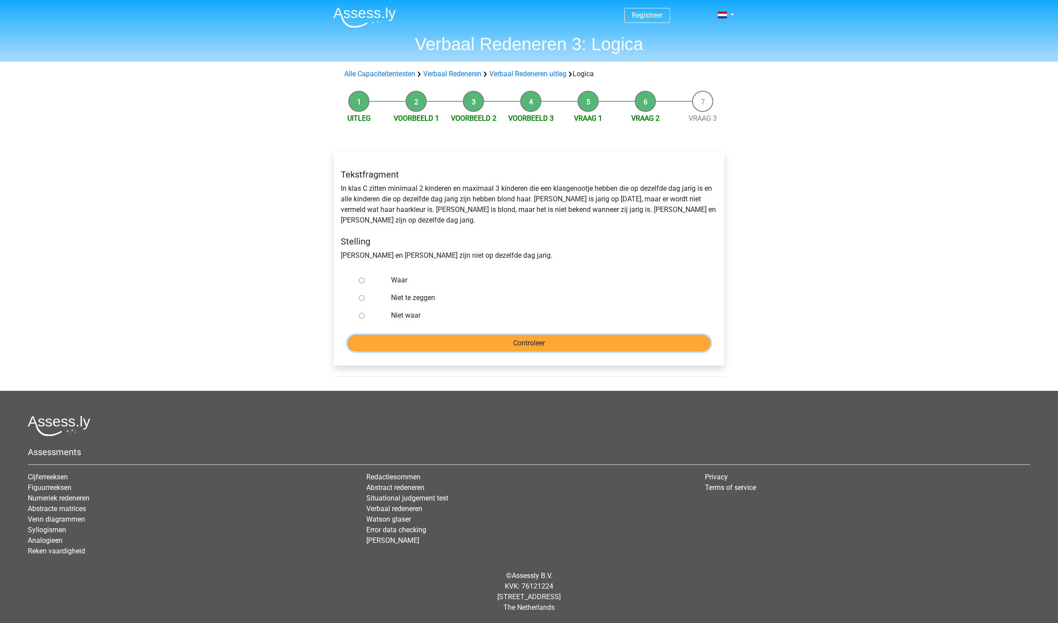
click at [495, 335] on input "Controleer" at bounding box center [528, 343] width 363 height 17
click at [411, 275] on label "Waar" at bounding box center [543, 280] width 305 height 11
click at [365, 278] on input "Waar" at bounding box center [362, 281] width 6 height 6
radio input "true"
click at [529, 335] on input "Controleer" at bounding box center [528, 343] width 363 height 17
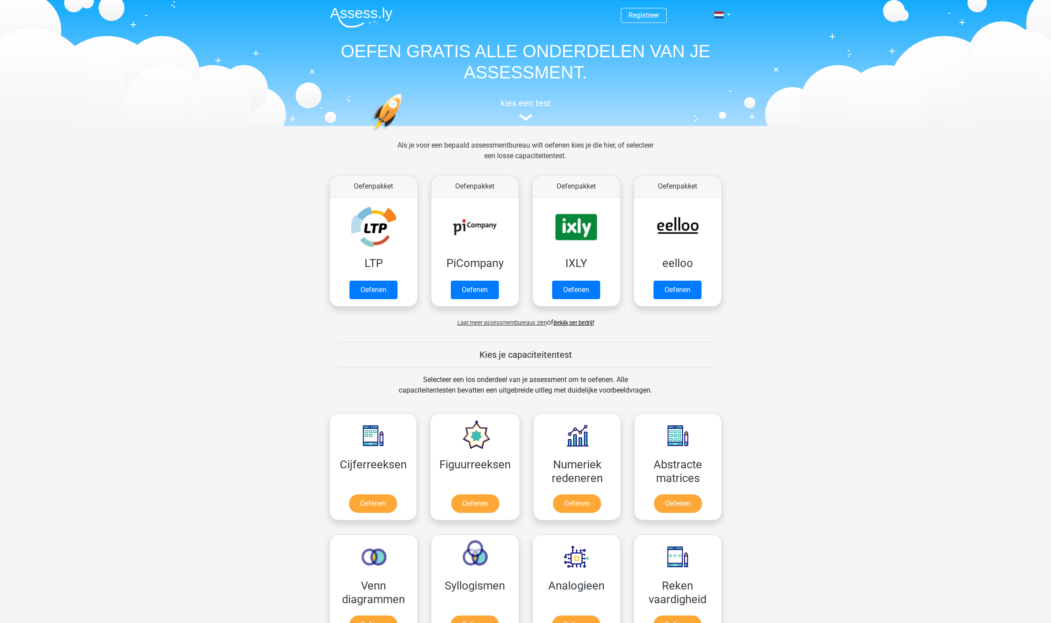
scroll to position [375, 0]
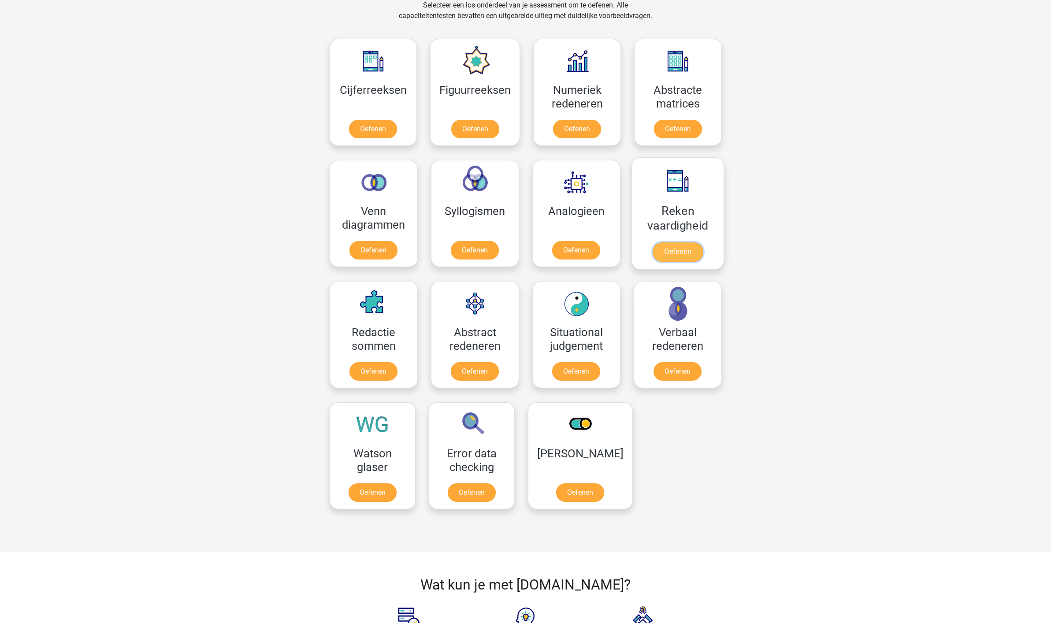
click at [672, 249] on link "Oefenen" at bounding box center [677, 251] width 50 height 19
click at [576, 376] on link "Oefenen" at bounding box center [576, 373] width 50 height 19
click at [375, 494] on link "Oefenen" at bounding box center [372, 494] width 50 height 19
click at [581, 497] on link "Oefenen" at bounding box center [580, 494] width 50 height 19
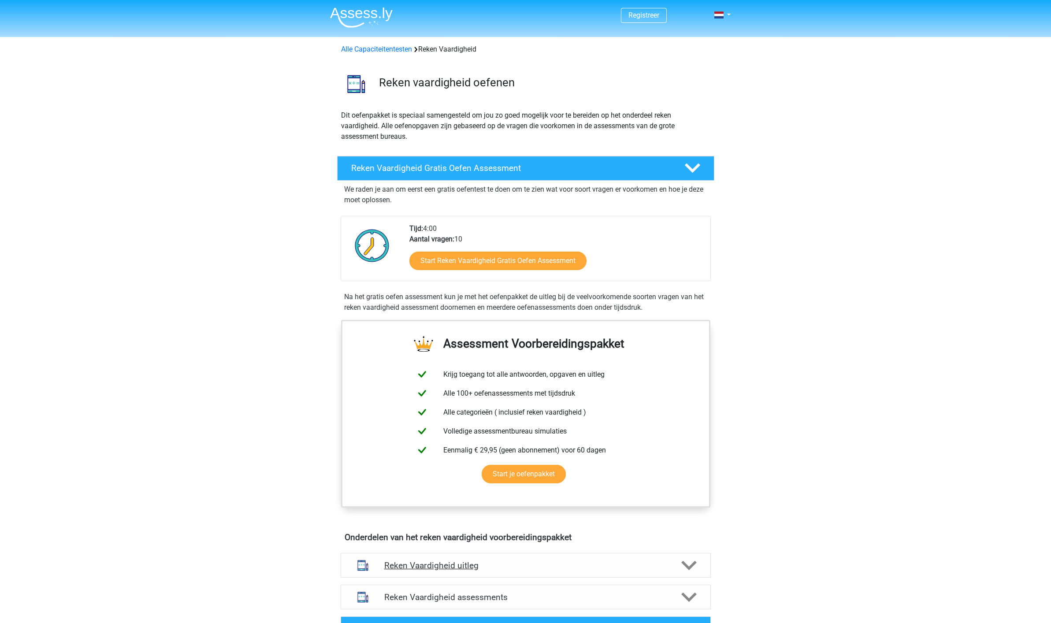
click at [428, 568] on h4 "Reken Vaardigheid uitleg" at bounding box center [525, 566] width 283 height 10
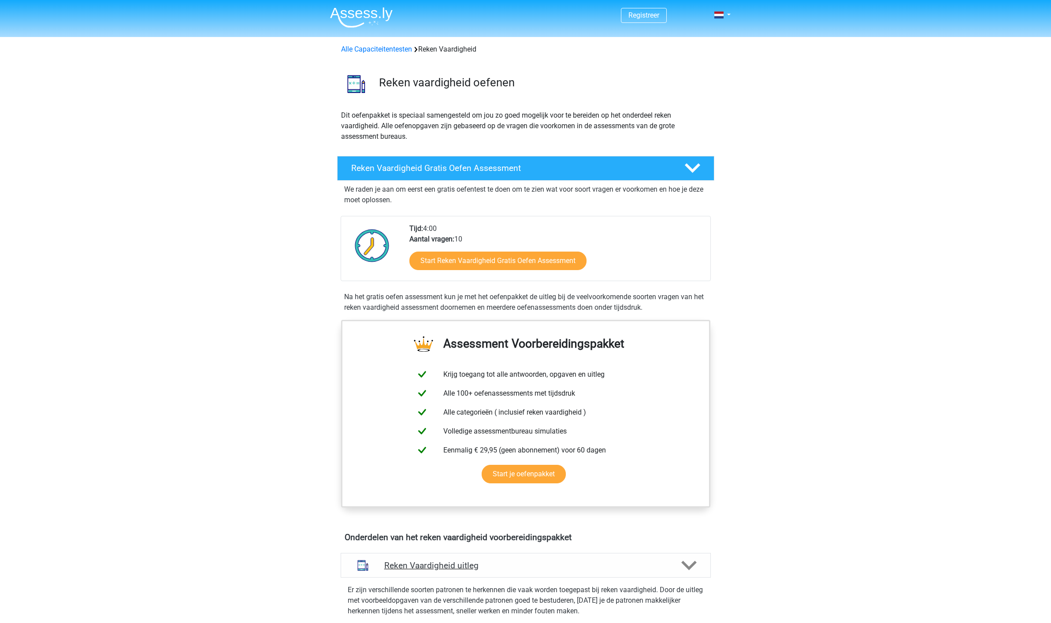
scroll to position [168, 0]
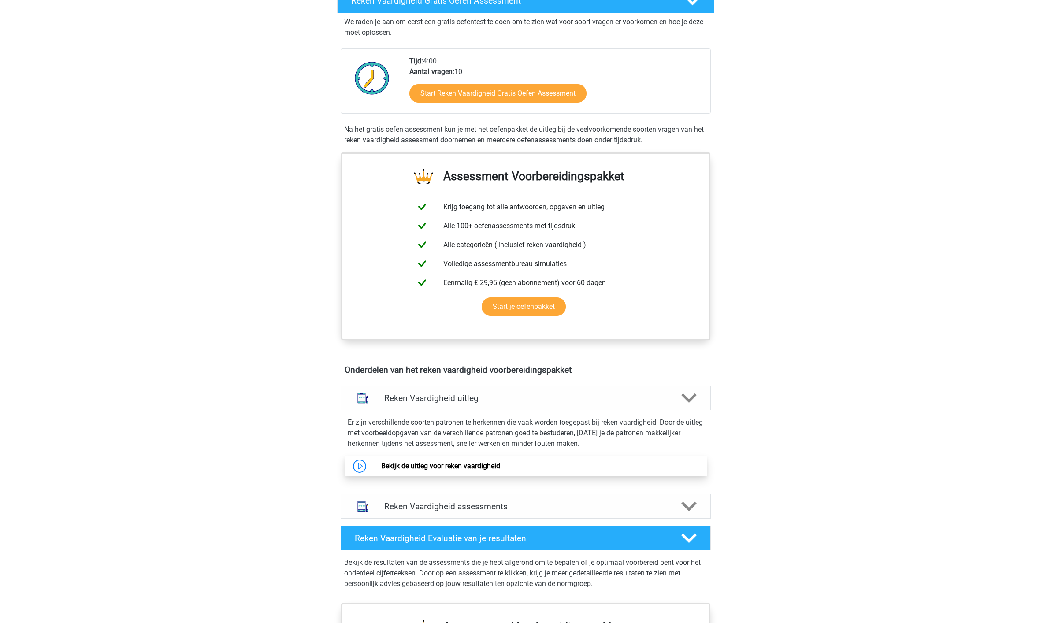
click at [422, 465] on link "Bekijk de uitleg voor reken vaardigheid" at bounding box center [440, 466] width 119 height 8
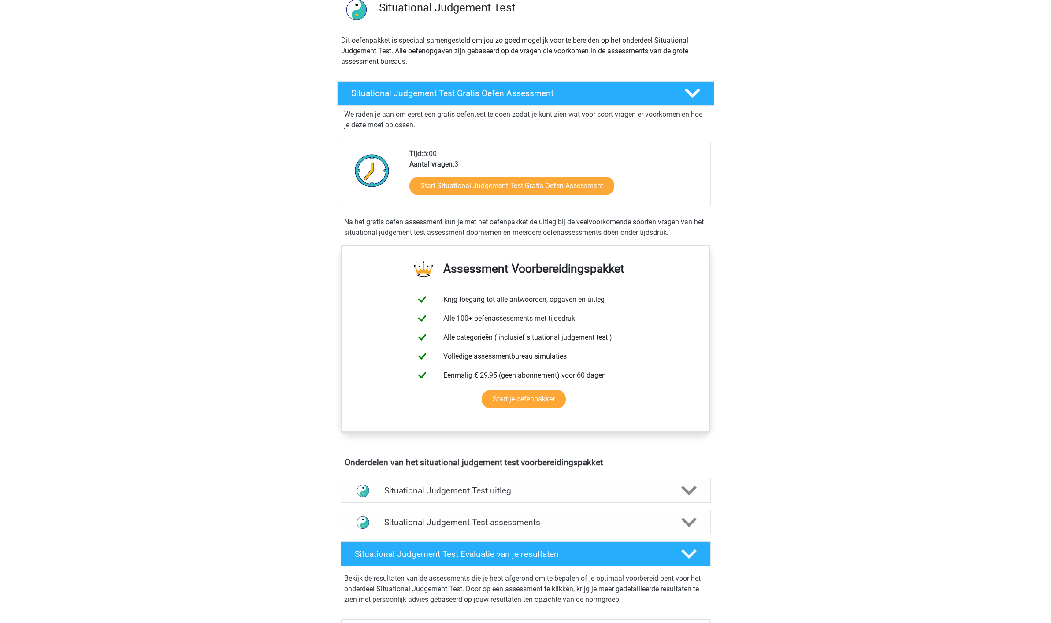
scroll to position [166, 0]
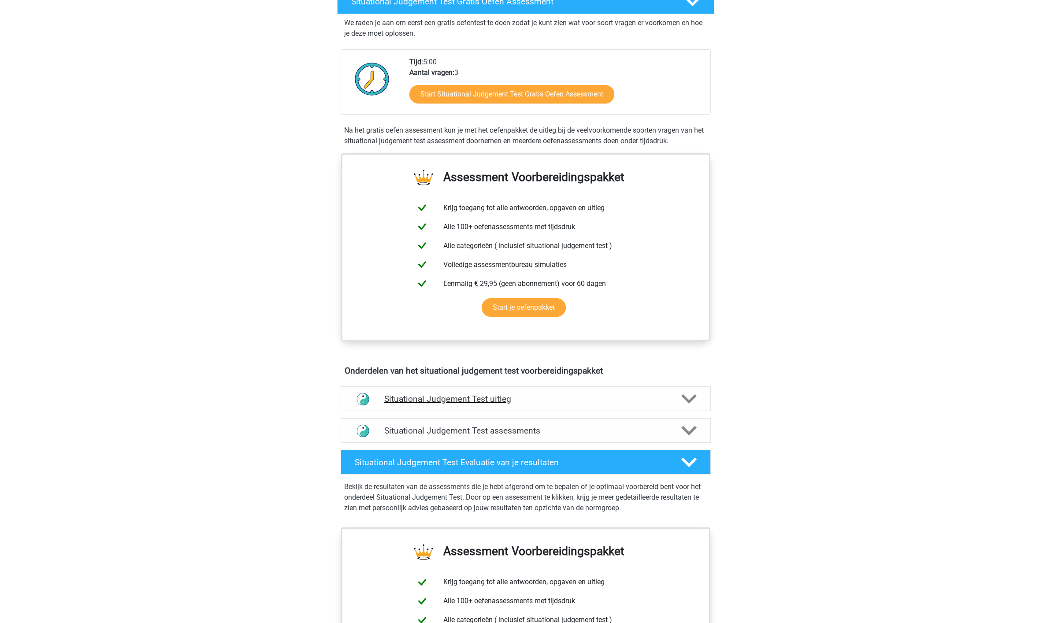
click at [482, 400] on h4 "Situational Judgement Test uitleg" at bounding box center [525, 399] width 283 height 10
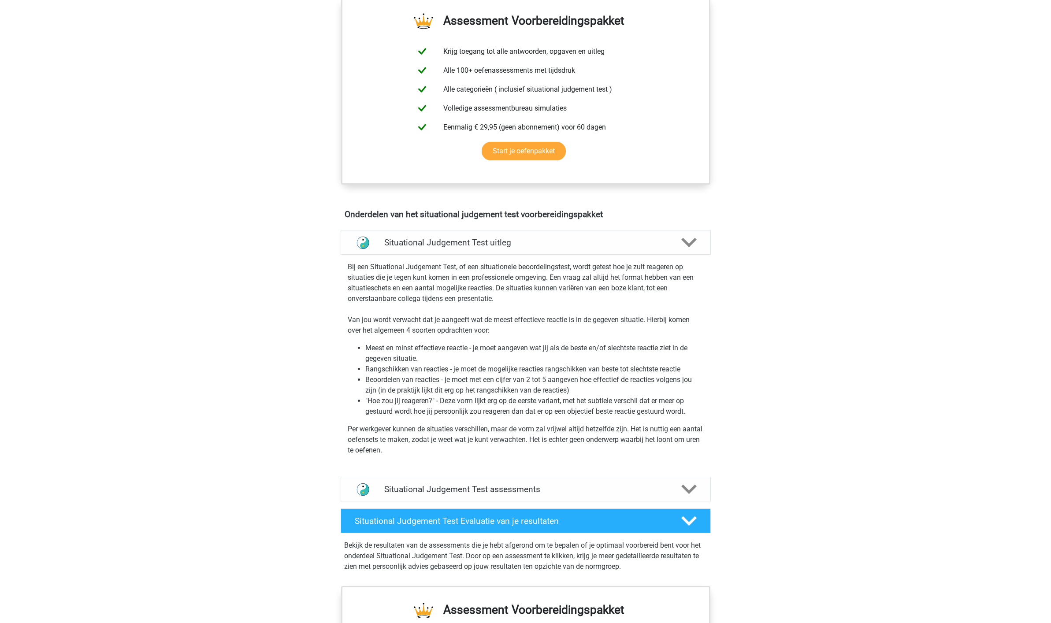
scroll to position [24, 0]
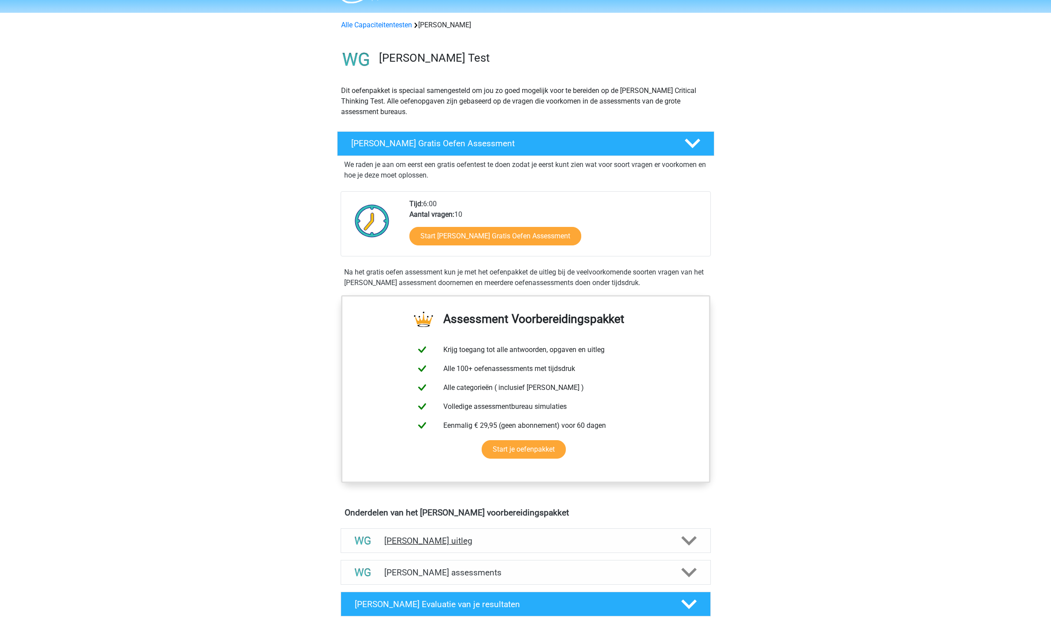
scroll to position [66, 0]
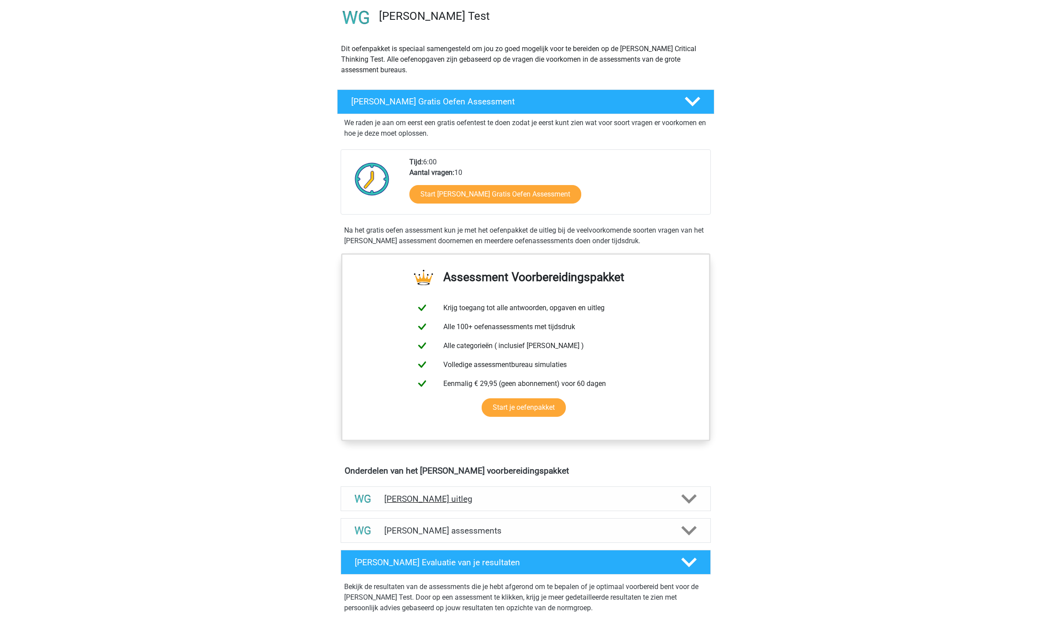
click at [404, 499] on h4 "[PERSON_NAME] uitleg" at bounding box center [525, 499] width 283 height 10
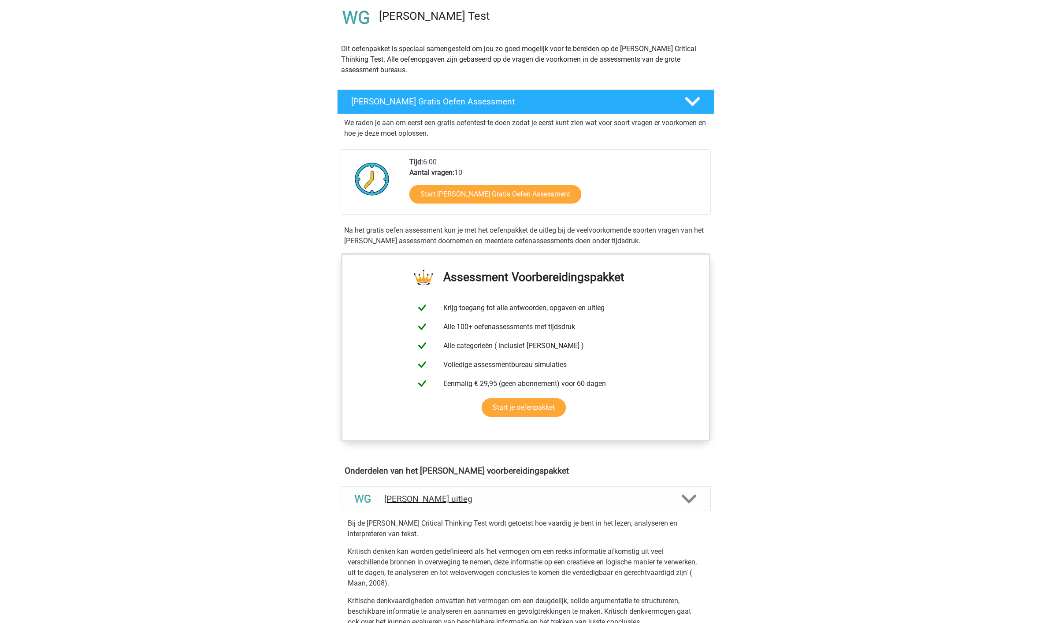
scroll to position [355, 0]
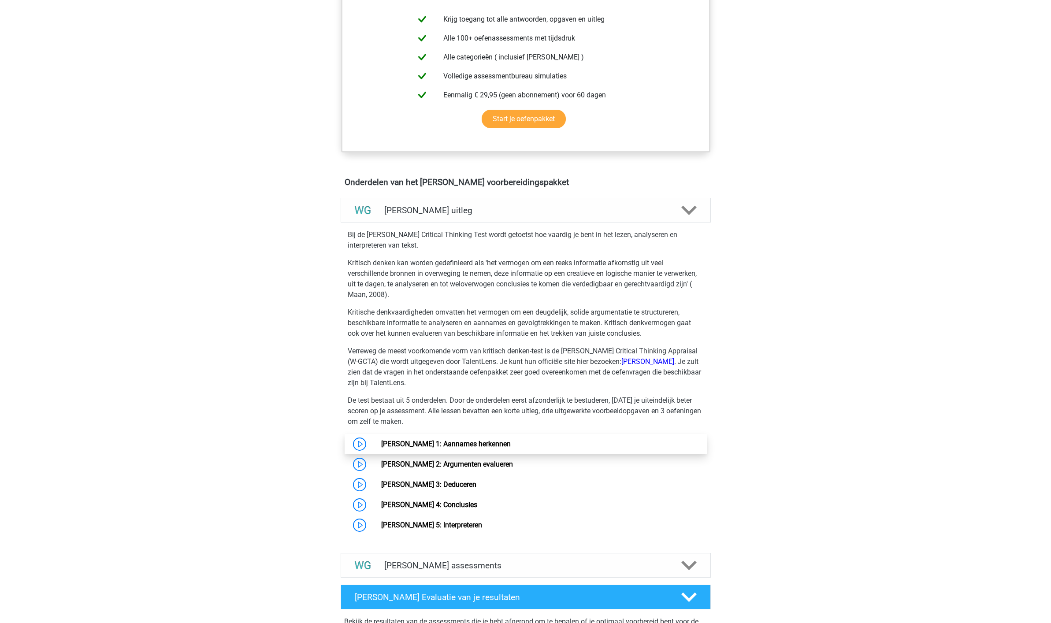
click at [436, 443] on link "[PERSON_NAME] 1: Aannames herkennen" at bounding box center [446, 444] width 130 height 8
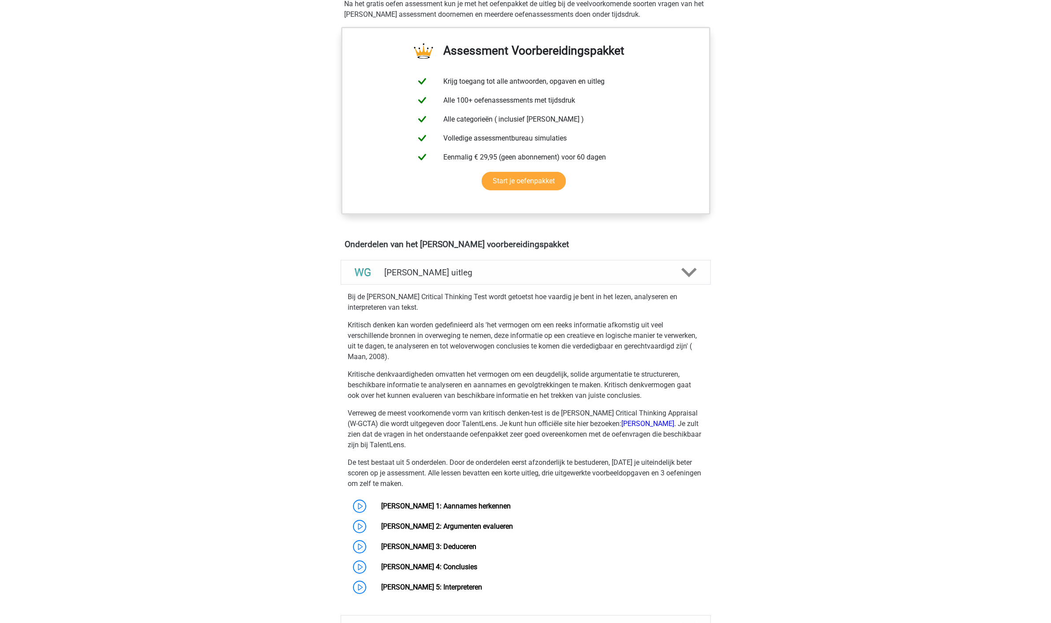
scroll to position [582, 0]
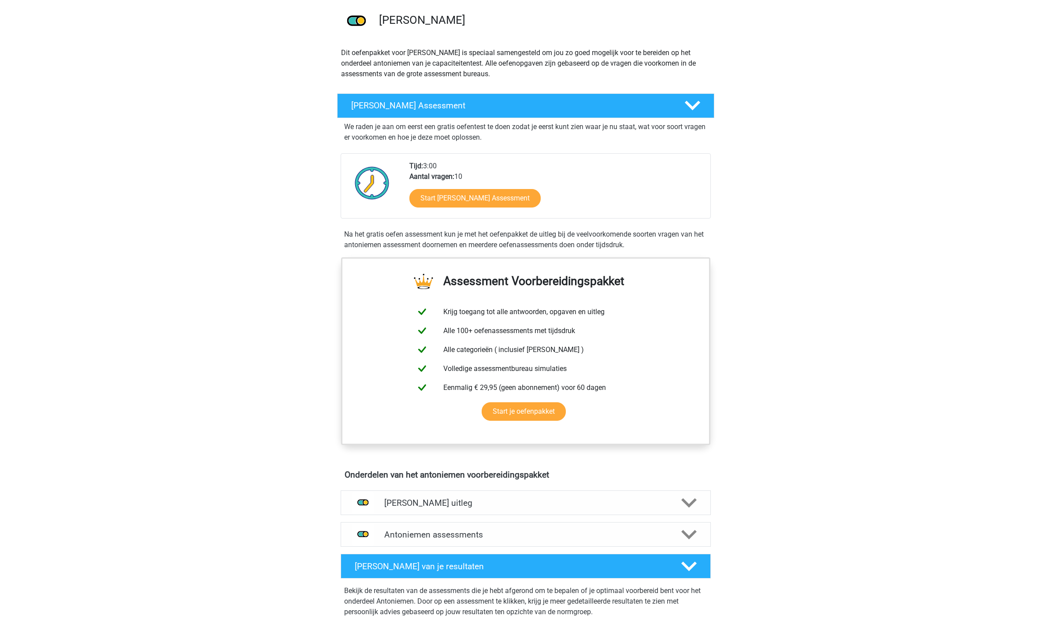
scroll to position [67, 0]
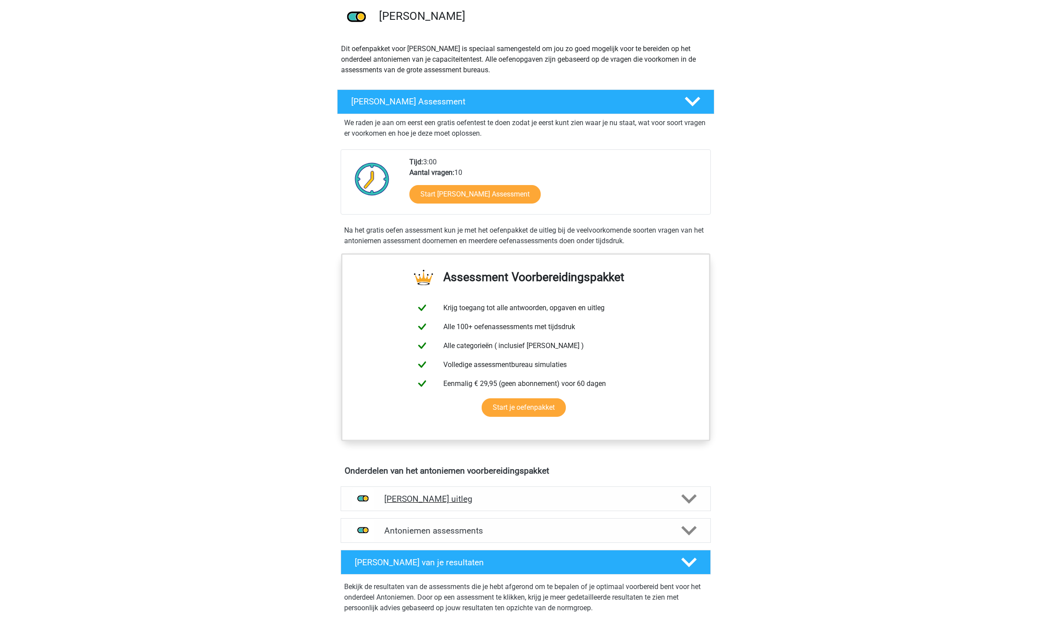
click at [448, 496] on h4 "[PERSON_NAME] uitleg" at bounding box center [525, 499] width 283 height 10
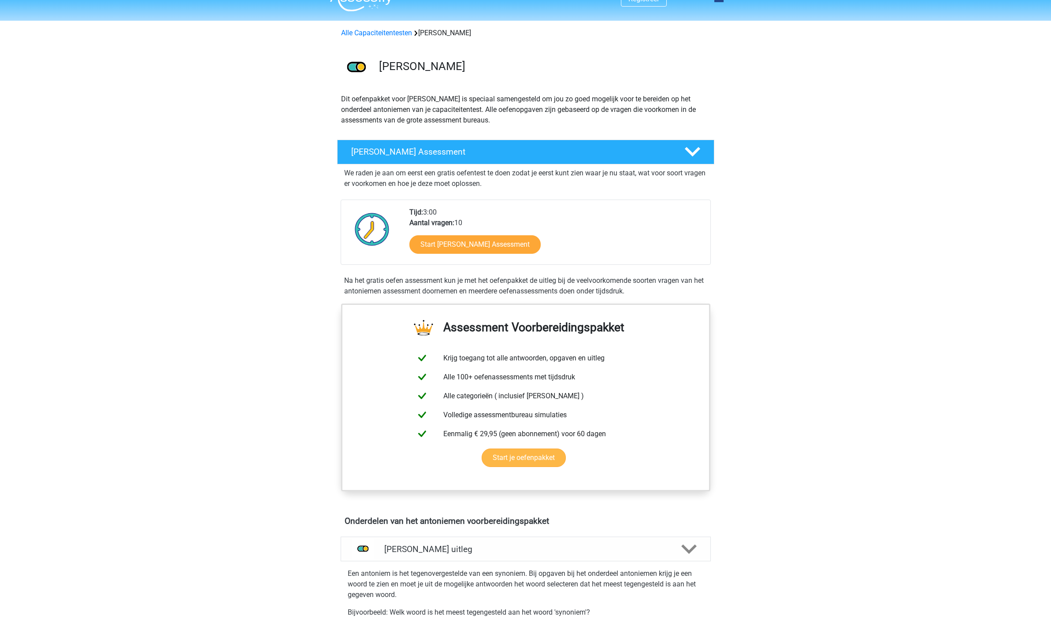
scroll to position [0, 0]
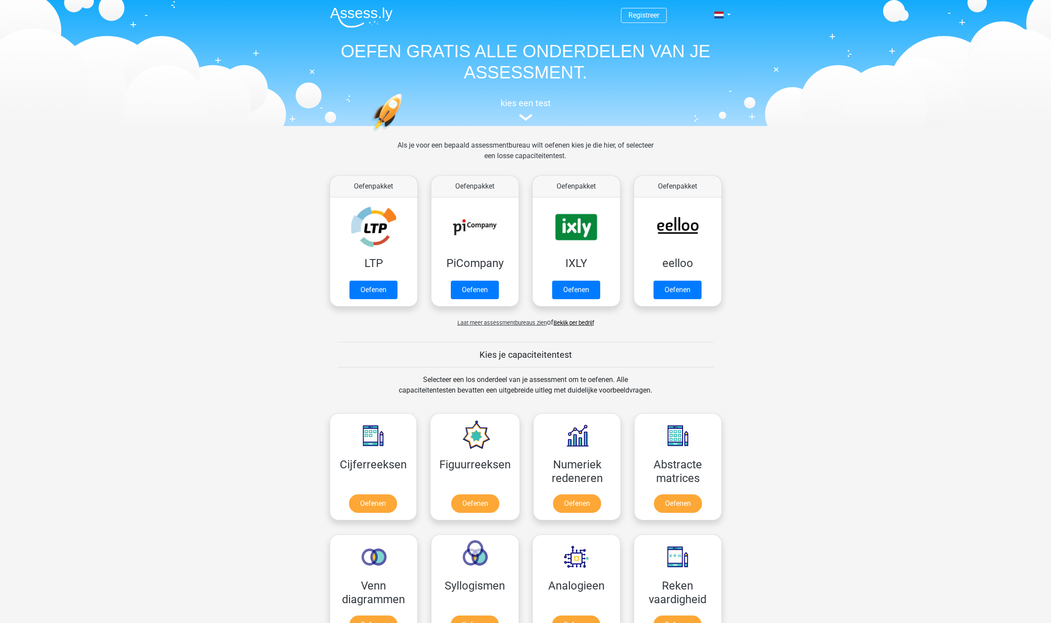
scroll to position [375, 0]
